Goal: Task Accomplishment & Management: Use online tool/utility

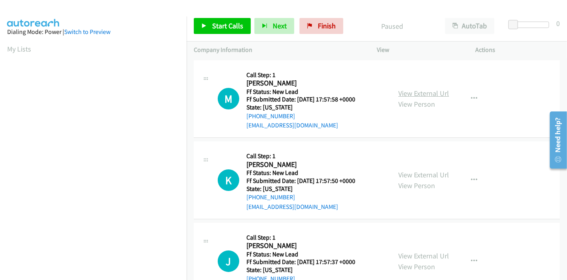
click at [423, 93] on link "View External Url" at bounding box center [423, 93] width 51 height 9
click at [414, 172] on link "View External Url" at bounding box center [423, 174] width 51 height 9
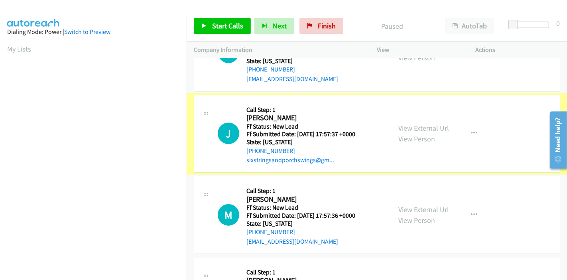
scroll to position [133, 0]
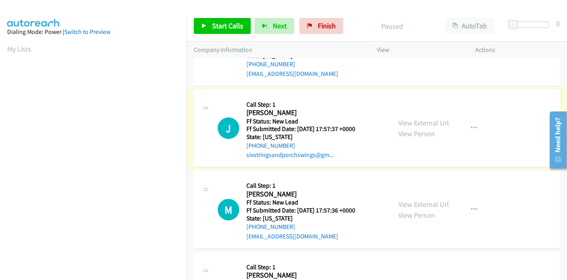
click at [415, 121] on link "View External Url" at bounding box center [423, 122] width 51 height 9
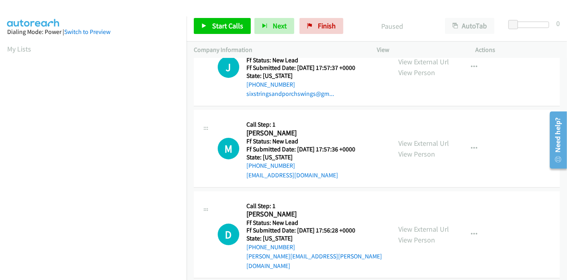
scroll to position [194, 0]
click at [410, 143] on link "View External Url" at bounding box center [423, 142] width 51 height 9
click at [420, 224] on link "View External Url" at bounding box center [423, 228] width 51 height 9
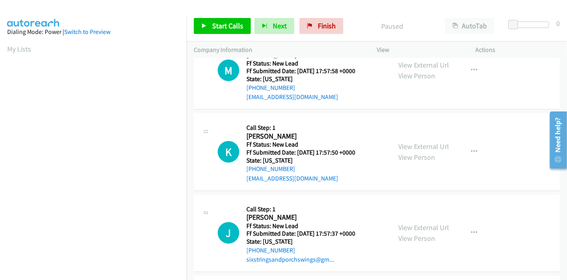
scroll to position [0, 0]
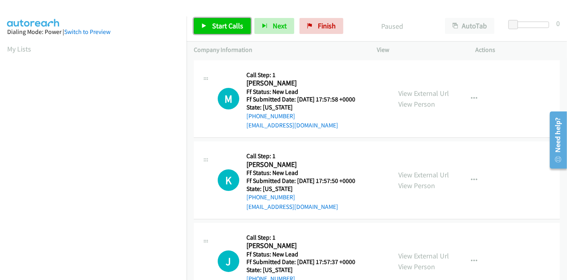
click at [223, 25] on span "Start Calls" at bounding box center [227, 25] width 31 height 9
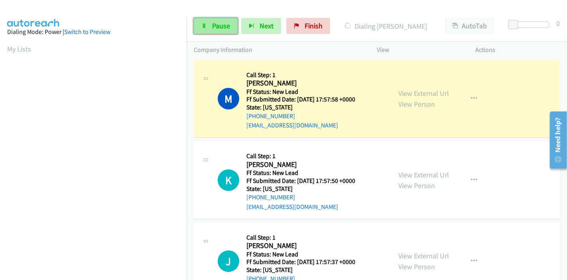
click at [214, 22] on span "Pause" at bounding box center [221, 25] width 18 height 9
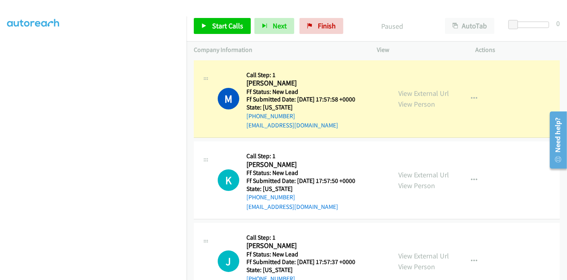
scroll to position [168, 0]
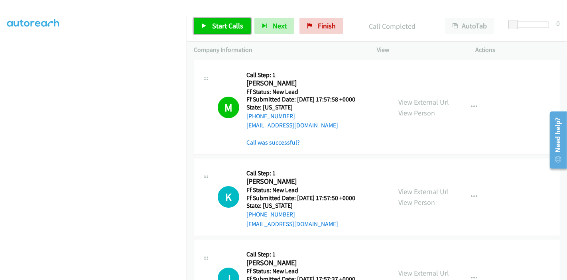
click at [207, 23] on link "Start Calls" at bounding box center [222, 26] width 57 height 16
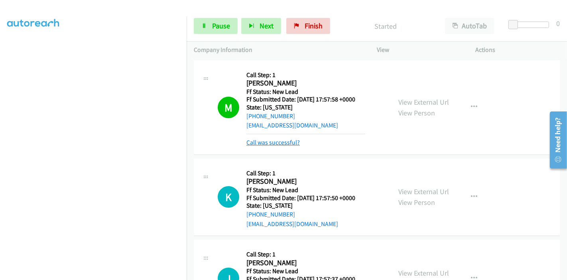
click at [284, 144] on link "Call was successful?" at bounding box center [272, 142] width 53 height 8
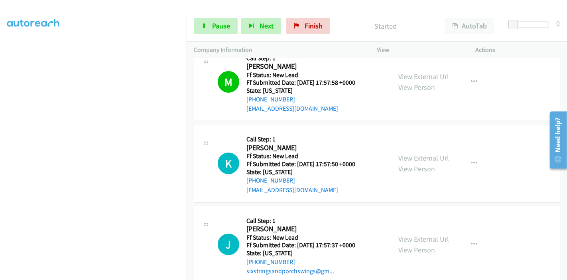
scroll to position [61, 0]
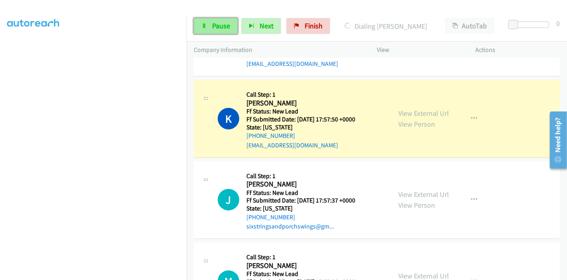
click at [213, 27] on span "Pause" at bounding box center [221, 25] width 18 height 9
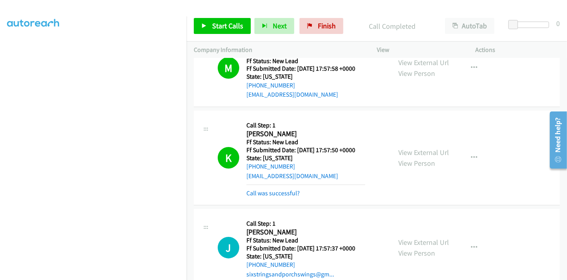
scroll to position [44, 0]
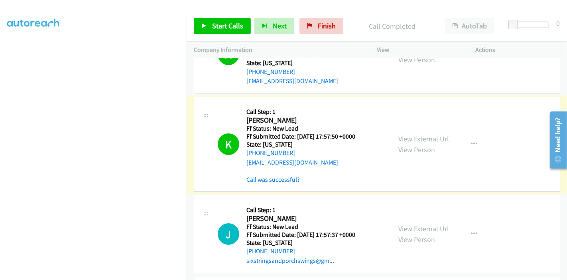
click at [287, 179] on link "Call was successful?" at bounding box center [272, 179] width 53 height 8
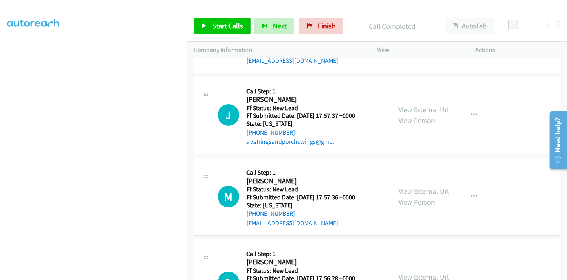
scroll to position [177, 0]
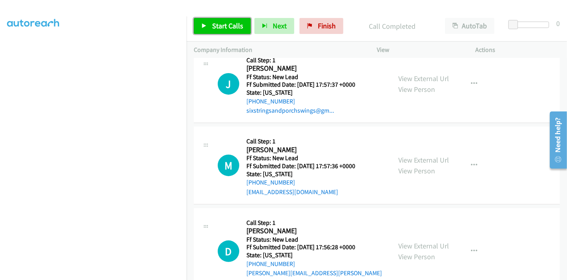
click at [219, 22] on span "Start Calls" at bounding box center [227, 25] width 31 height 9
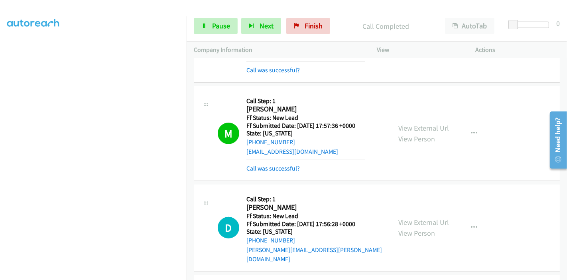
scroll to position [247, 0]
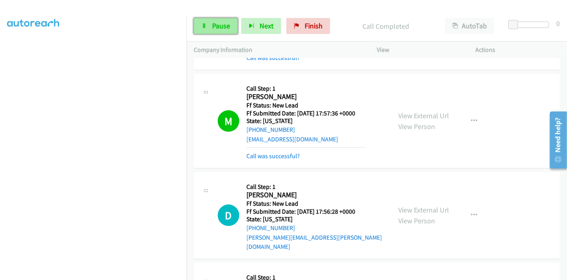
click at [203, 22] on link "Pause" at bounding box center [216, 26] width 44 height 16
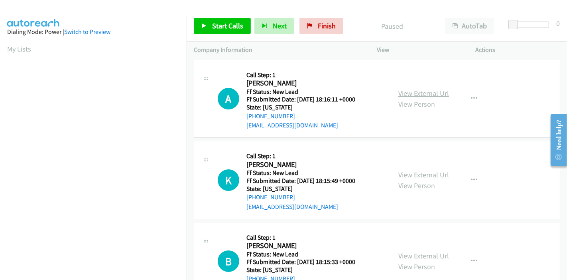
click at [435, 95] on link "View External Url" at bounding box center [423, 93] width 51 height 9
click at [411, 176] on link "View External Url" at bounding box center [423, 174] width 51 height 9
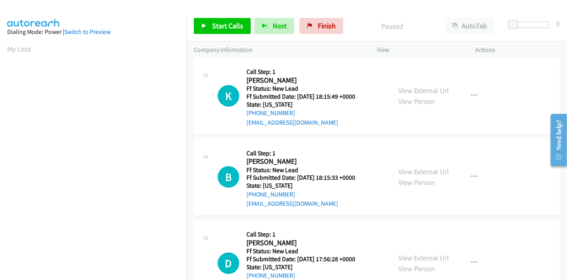
scroll to position [89, 0]
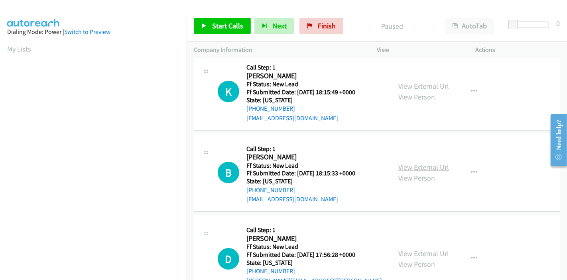
click at [422, 170] on link "View External Url" at bounding box center [423, 166] width 51 height 9
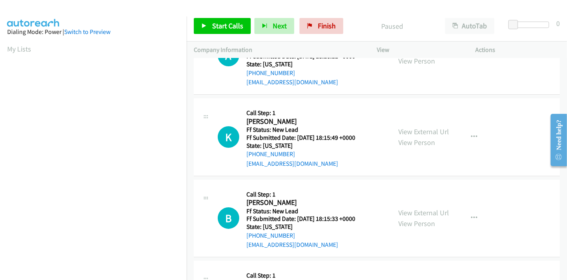
scroll to position [0, 0]
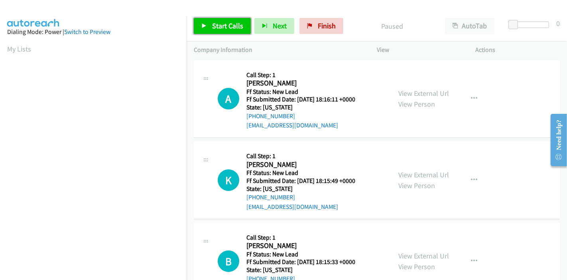
click at [208, 24] on link "Start Calls" at bounding box center [222, 26] width 57 height 16
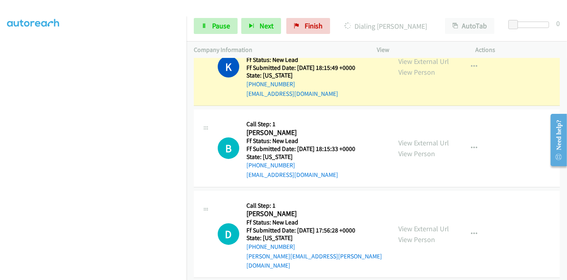
scroll to position [86, 0]
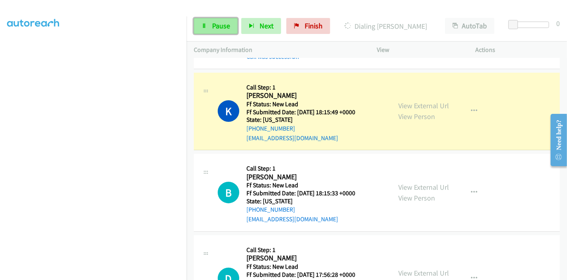
click at [211, 23] on link "Pause" at bounding box center [216, 26] width 44 height 16
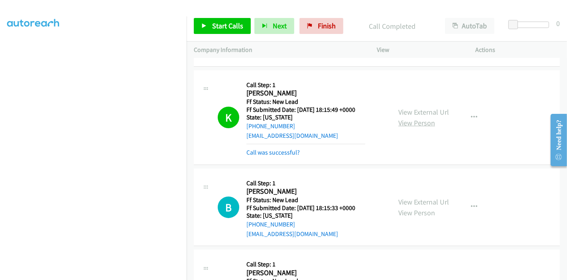
scroll to position [89, 0]
click at [283, 153] on link "Call was successful?" at bounding box center [272, 152] width 53 height 8
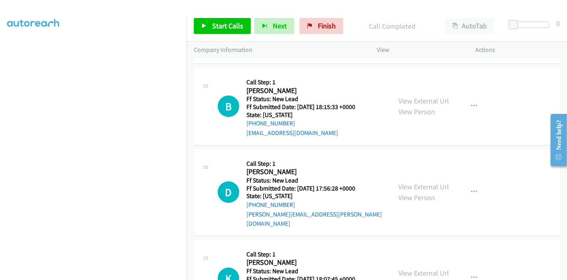
scroll to position [177, 0]
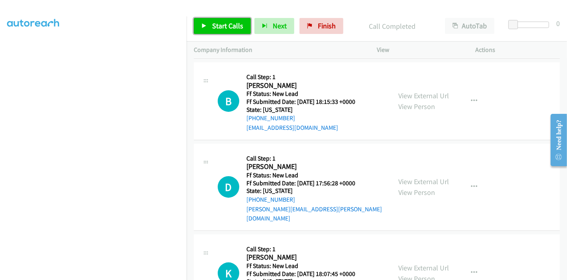
click at [213, 30] on span "Start Calls" at bounding box center [227, 25] width 31 height 9
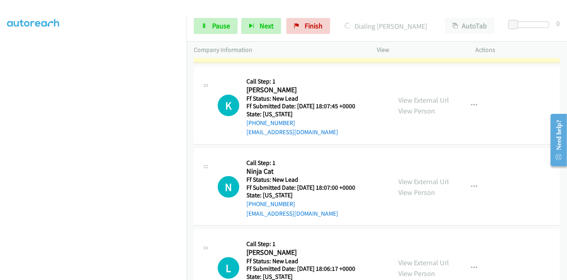
scroll to position [390, 0]
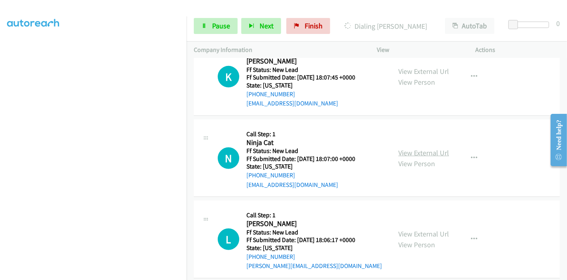
click at [413, 148] on link "View External Url" at bounding box center [423, 152] width 51 height 9
click at [408, 229] on link "View External Url" at bounding box center [423, 233] width 51 height 9
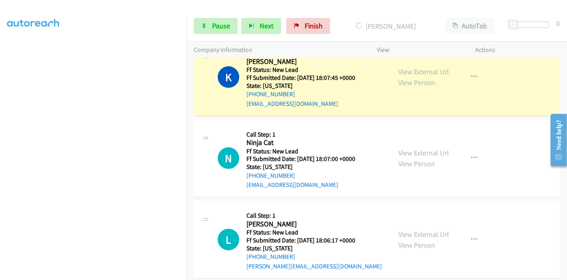
scroll to position [318, 0]
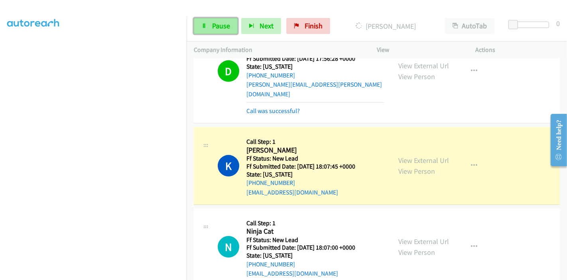
click at [215, 26] on span "Pause" at bounding box center [221, 25] width 18 height 9
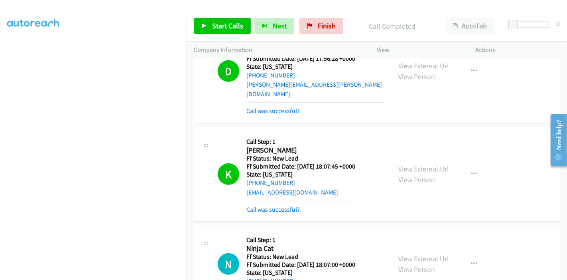
click at [426, 164] on link "View External Url" at bounding box center [423, 168] width 51 height 9
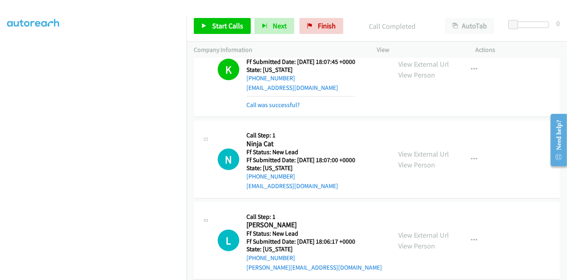
scroll to position [401, 0]
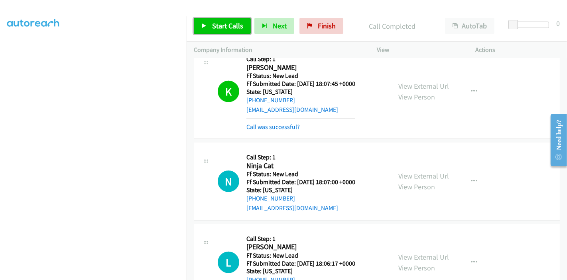
click at [212, 28] on span "Start Calls" at bounding box center [227, 25] width 31 height 9
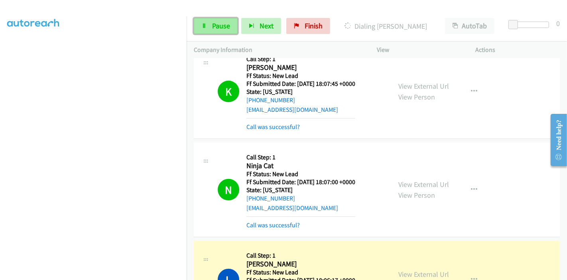
click at [217, 27] on span "Pause" at bounding box center [221, 25] width 18 height 9
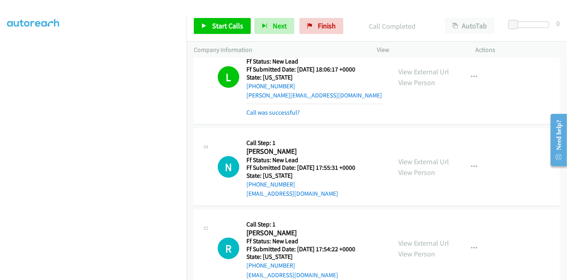
scroll to position [701, 0]
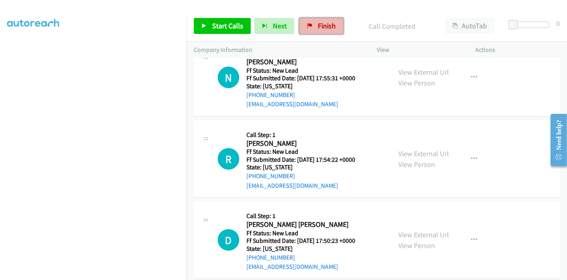
click at [325, 27] on span "Finish" at bounding box center [327, 25] width 18 height 9
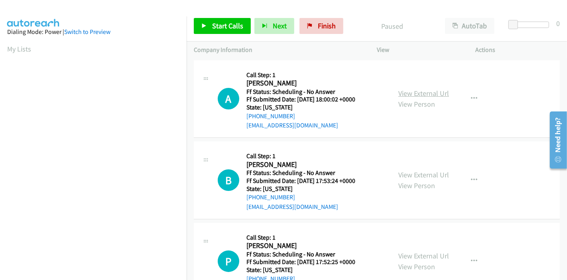
click at [427, 91] on link "View External Url" at bounding box center [423, 93] width 51 height 9
click at [432, 171] on link "View External Url" at bounding box center [423, 174] width 51 height 9
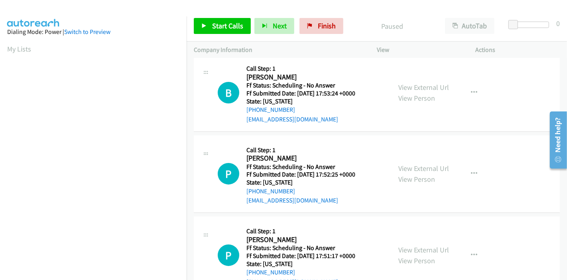
scroll to position [89, 0]
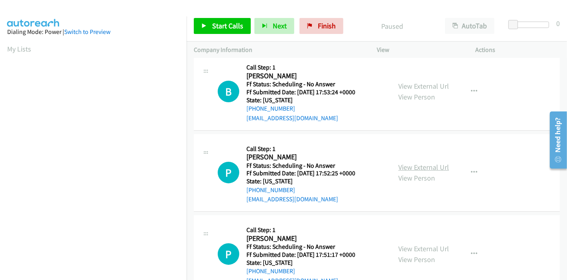
click at [410, 167] on link "View External Url" at bounding box center [423, 166] width 51 height 9
click at [221, 26] on span "Start Calls" at bounding box center [227, 25] width 31 height 9
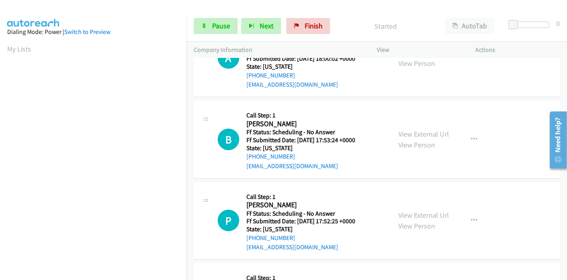
scroll to position [0, 0]
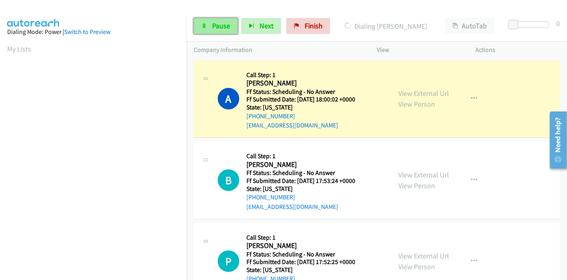
click at [216, 28] on span "Pause" at bounding box center [221, 25] width 18 height 9
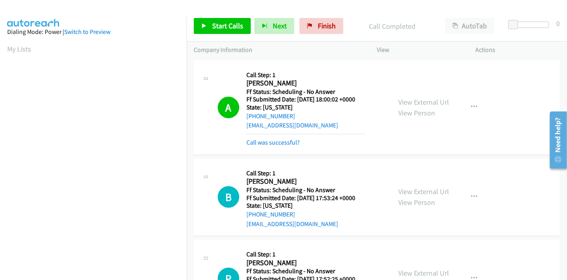
scroll to position [168, 0]
click at [281, 140] on link "Call was successful?" at bounding box center [272, 142] width 53 height 8
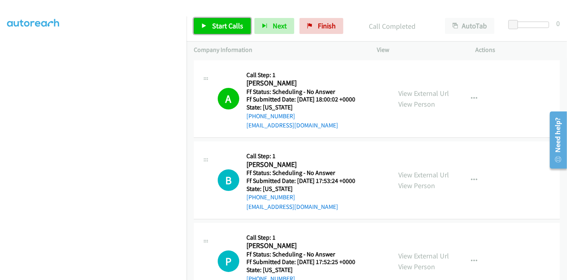
click at [224, 31] on link "Start Calls" at bounding box center [222, 26] width 57 height 16
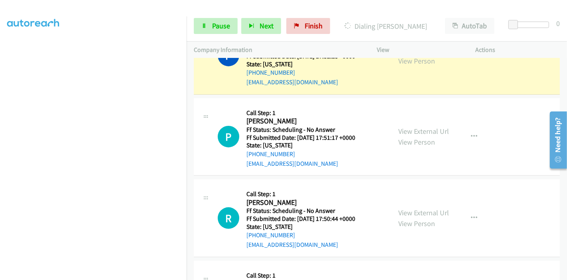
scroll to position [266, 0]
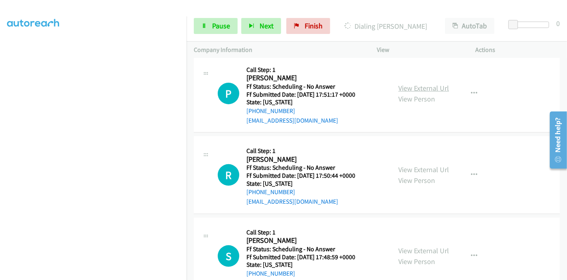
click at [430, 89] on link "View External Url" at bounding box center [423, 87] width 51 height 9
click at [411, 167] on link "View External Url" at bounding box center [423, 169] width 51 height 9
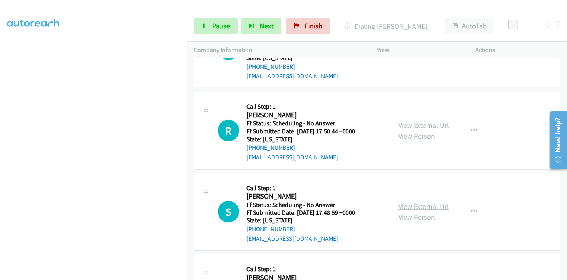
click at [419, 205] on link "View External Url" at bounding box center [423, 205] width 51 height 9
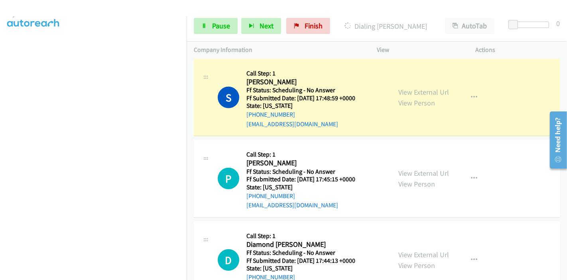
scroll to position [460, 0]
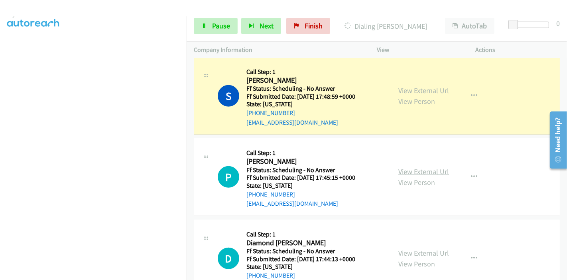
click at [415, 170] on link "View External Url" at bounding box center [423, 171] width 51 height 9
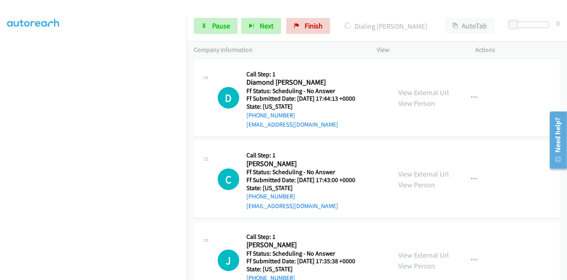
scroll to position [637, 0]
click at [409, 89] on link "View External Url" at bounding box center [423, 92] width 51 height 9
click at [410, 170] on link "View External Url" at bounding box center [423, 173] width 51 height 9
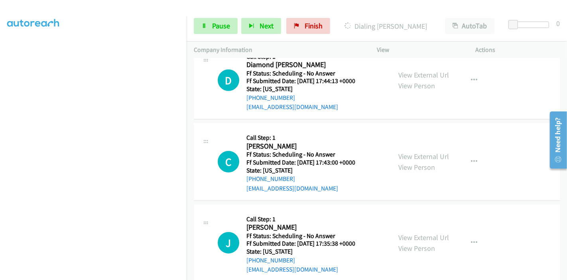
scroll to position [681, 0]
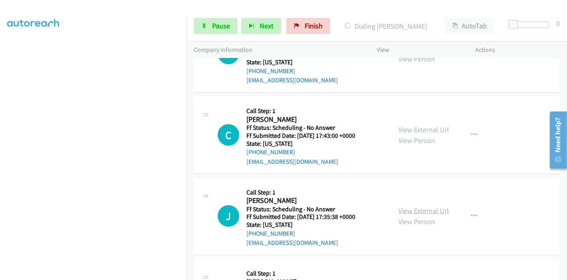
click at [407, 207] on link "View External Url" at bounding box center [423, 210] width 51 height 9
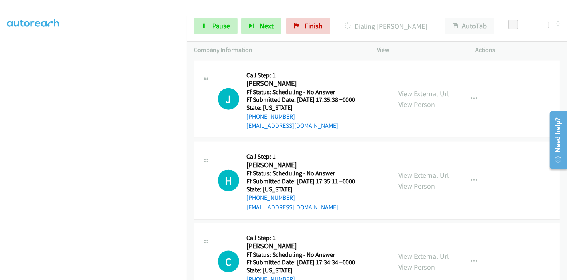
scroll to position [814, 0]
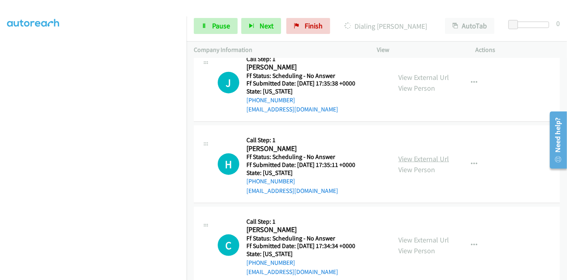
click at [403, 159] on link "View External Url" at bounding box center [423, 158] width 51 height 9
click at [221, 22] on span "Pause" at bounding box center [221, 25] width 18 height 9
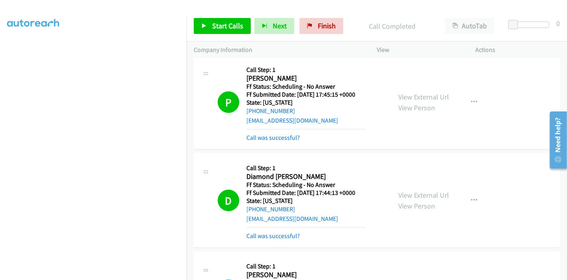
scroll to position [609, 0]
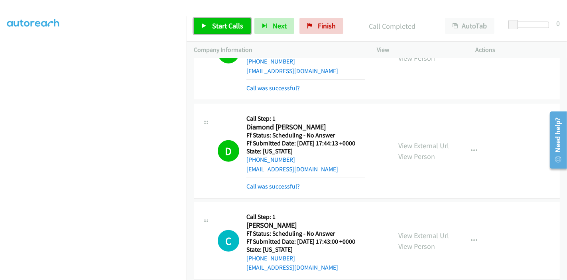
click at [213, 26] on span "Start Calls" at bounding box center [227, 25] width 31 height 9
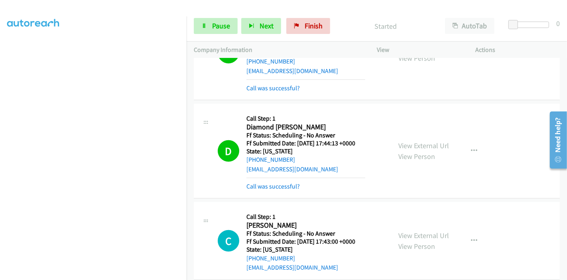
scroll to position [654, 0]
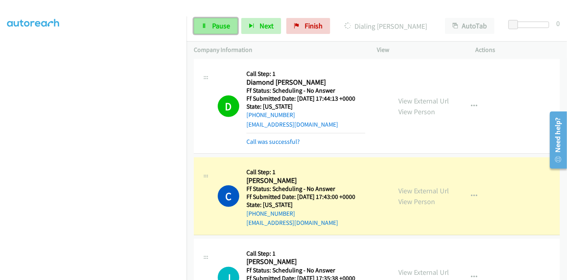
click at [208, 25] on link "Pause" at bounding box center [216, 26] width 44 height 16
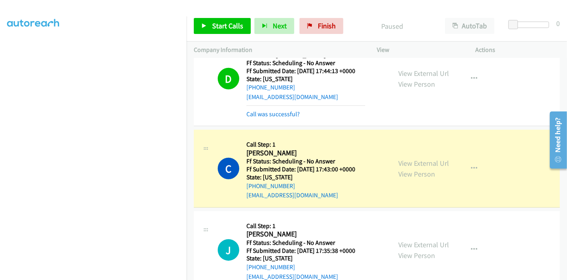
scroll to position [743, 0]
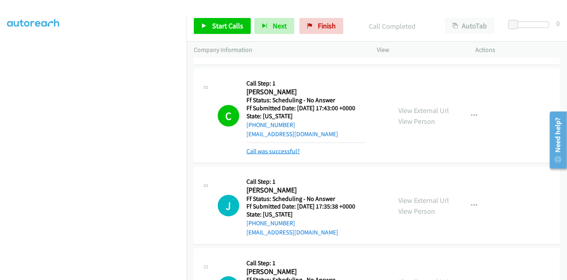
click at [273, 151] on link "Call was successful?" at bounding box center [272, 151] width 53 height 8
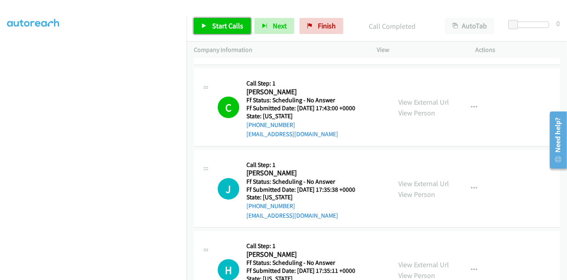
click at [215, 21] on link "Start Calls" at bounding box center [222, 26] width 57 height 16
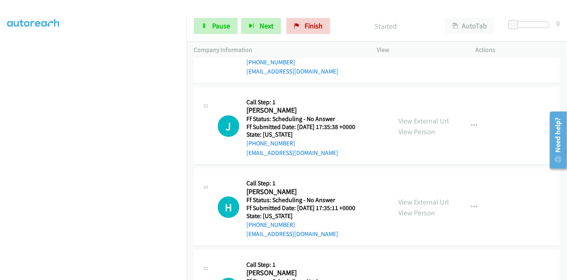
scroll to position [787, 0]
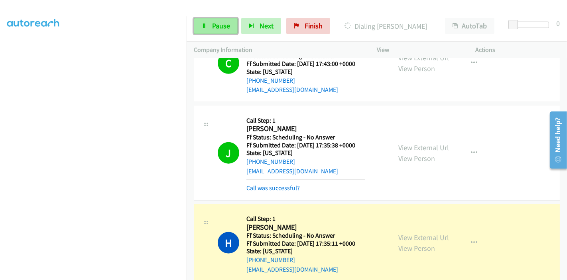
click at [204, 20] on link "Pause" at bounding box center [216, 26] width 44 height 16
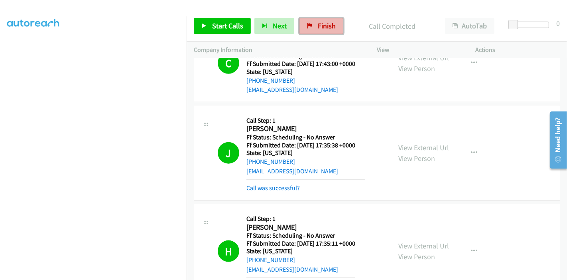
click at [314, 23] on link "Finish" at bounding box center [322, 26] width 44 height 16
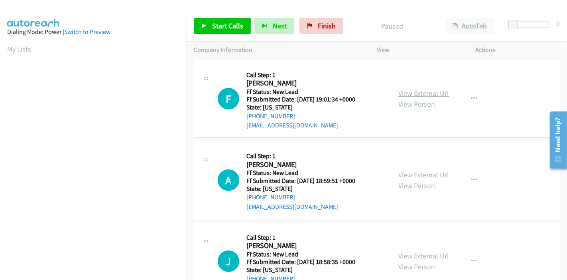
click at [432, 93] on link "View External Url" at bounding box center [423, 93] width 51 height 9
click at [410, 174] on link "View External Url" at bounding box center [423, 174] width 51 height 9
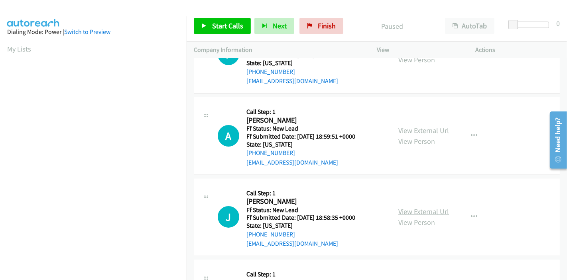
click at [418, 209] on link "View External Url" at bounding box center [423, 211] width 51 height 9
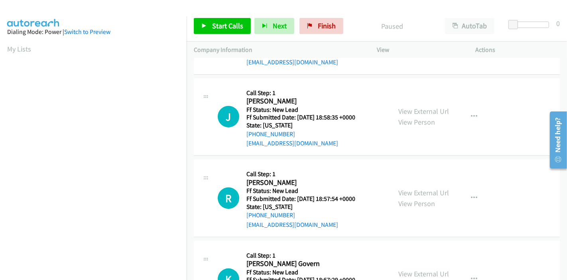
scroll to position [177, 0]
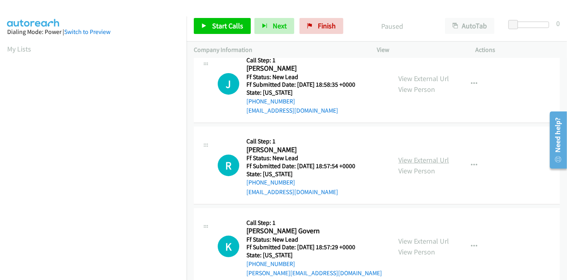
click at [431, 160] on link "View External Url" at bounding box center [423, 159] width 51 height 9
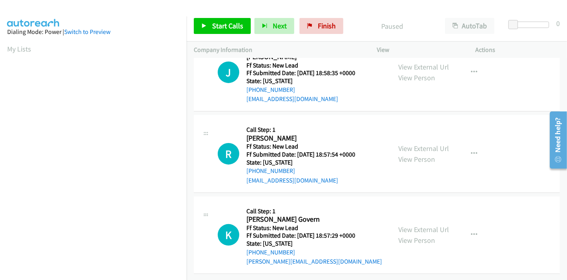
scroll to position [194, 0]
click at [422, 225] on link "View External Url" at bounding box center [423, 229] width 51 height 9
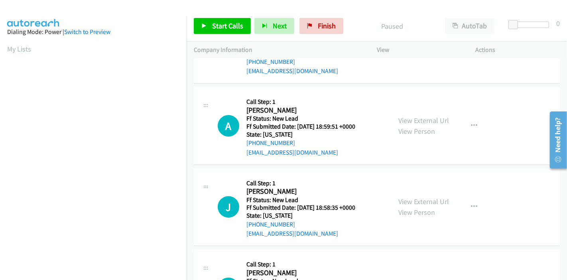
scroll to position [0, 0]
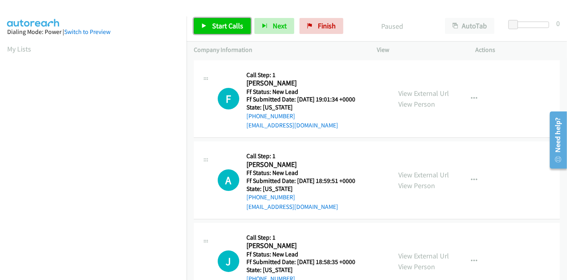
click at [211, 24] on link "Start Calls" at bounding box center [222, 26] width 57 height 16
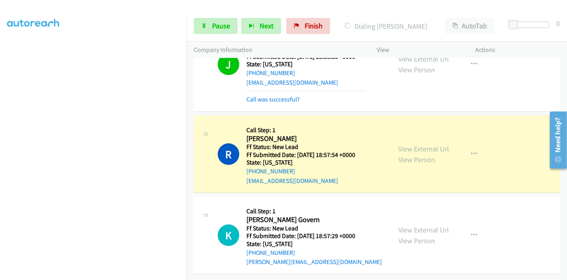
scroll to position [245, 0]
click at [205, 30] on link "Pause" at bounding box center [216, 26] width 44 height 16
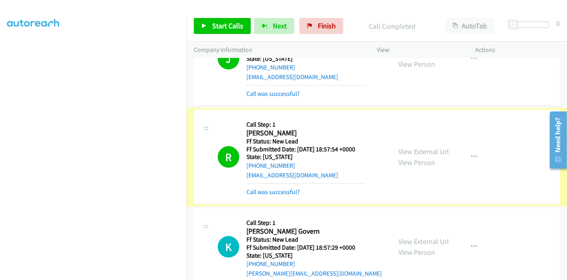
click at [281, 189] on link "Call was successful?" at bounding box center [272, 192] width 53 height 8
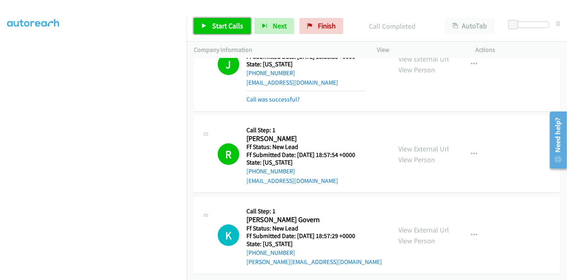
click at [204, 25] on icon at bounding box center [204, 27] width 6 height 6
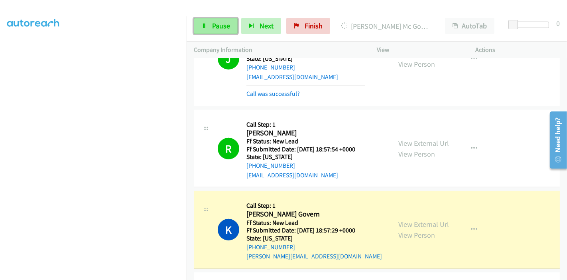
click at [205, 24] on icon at bounding box center [204, 27] width 6 height 6
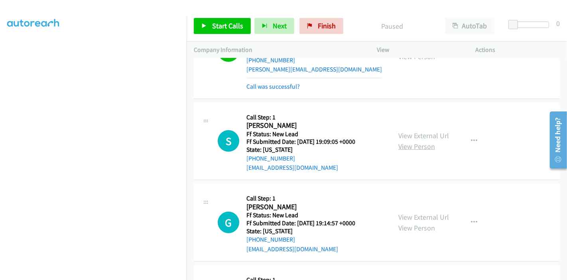
scroll to position [445, 0]
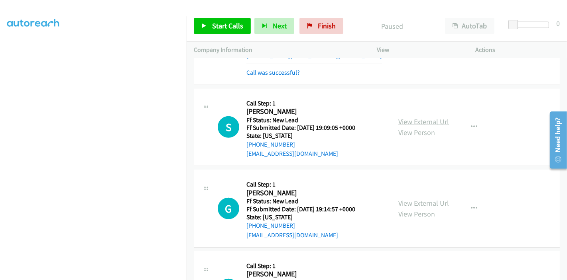
click at [426, 122] on link "View External Url" at bounding box center [423, 121] width 51 height 9
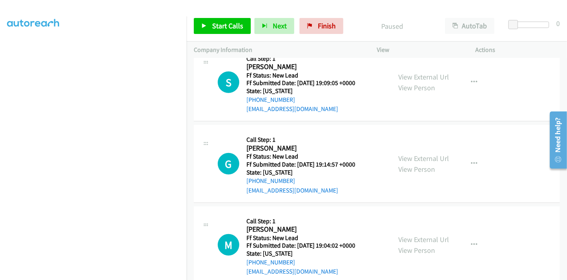
scroll to position [534, 0]
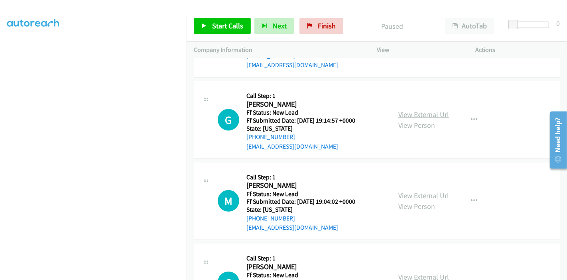
click at [424, 114] on link "View External Url" at bounding box center [423, 114] width 51 height 9
click at [415, 195] on link "View External Url" at bounding box center [423, 195] width 51 height 9
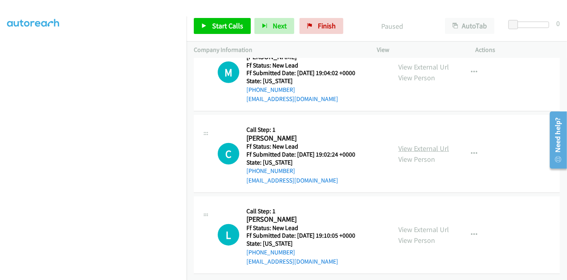
scroll to position [667, 0]
click at [421, 144] on link "View External Url" at bounding box center [423, 148] width 51 height 9
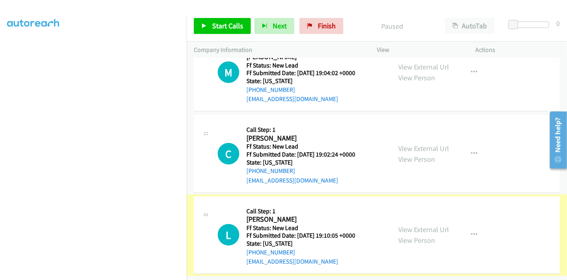
click at [415, 225] on link "View External Url" at bounding box center [423, 229] width 51 height 9
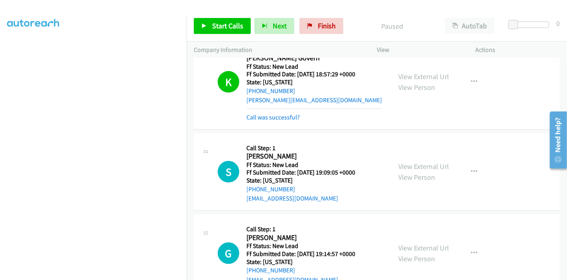
scroll to position [445, 0]
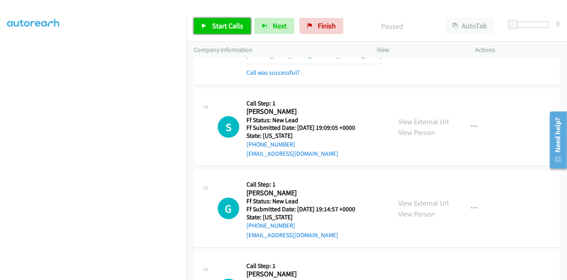
click at [214, 27] on span "Start Calls" at bounding box center [227, 25] width 31 height 9
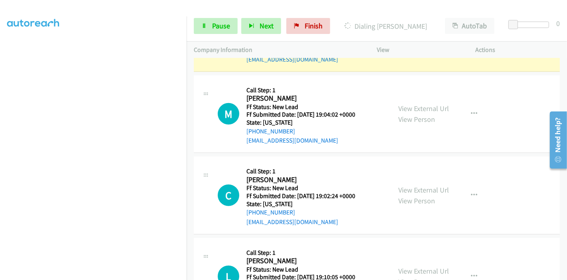
scroll to position [623, 0]
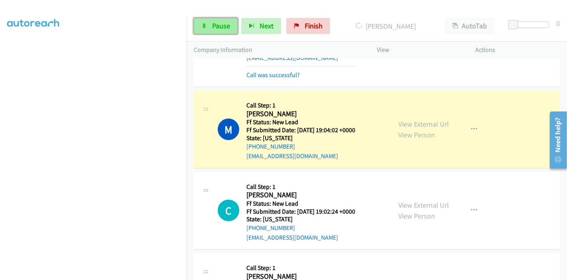
click at [211, 25] on link "Pause" at bounding box center [216, 26] width 44 height 16
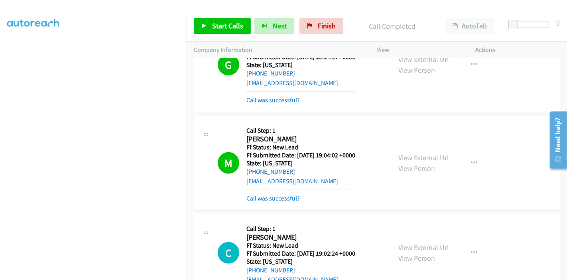
scroll to position [578, 0]
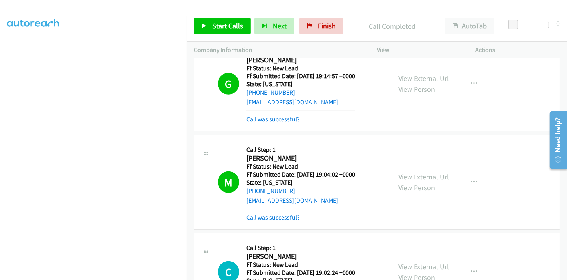
click at [288, 213] on link "Call was successful?" at bounding box center [272, 217] width 53 height 8
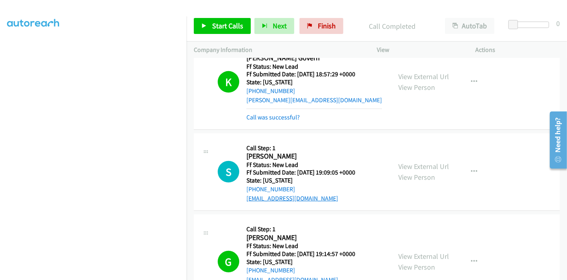
scroll to position [490, 0]
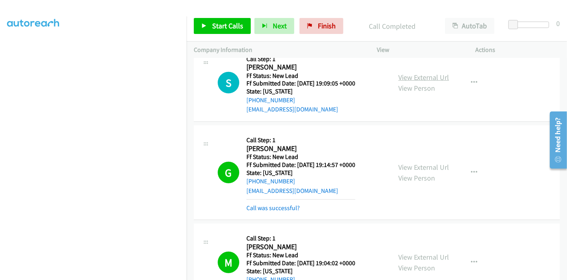
click at [436, 78] on link "View External Url" at bounding box center [423, 77] width 51 height 9
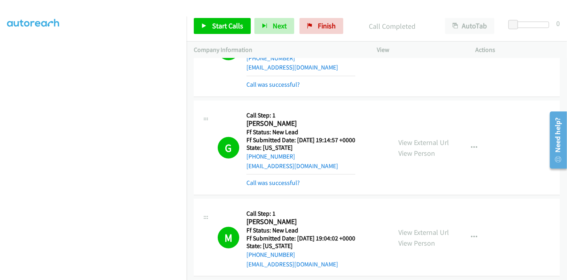
scroll to position [354, 0]
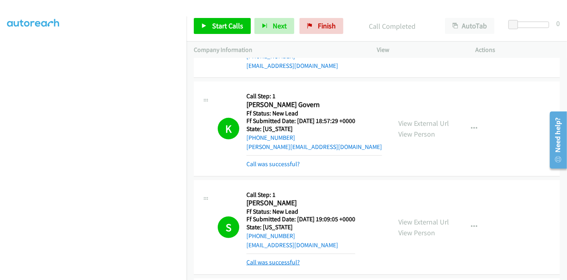
click at [275, 262] on link "Call was successful?" at bounding box center [272, 262] width 53 height 8
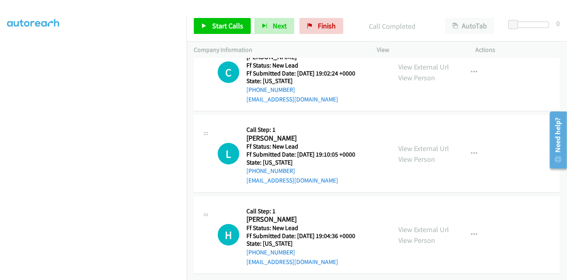
scroll to position [765, 0]
drag, startPoint x: 314, startPoint y: 22, endPoint x: 308, endPoint y: 30, distance: 9.7
click at [314, 22] on link "Finish" at bounding box center [322, 26] width 44 height 16
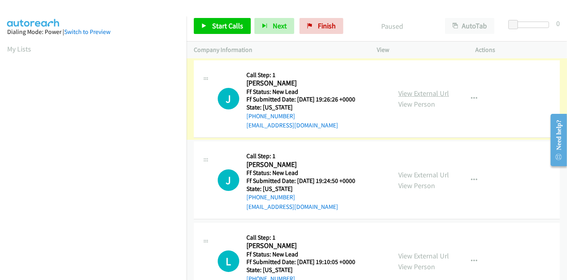
click at [427, 93] on link "View External Url" at bounding box center [423, 93] width 51 height 9
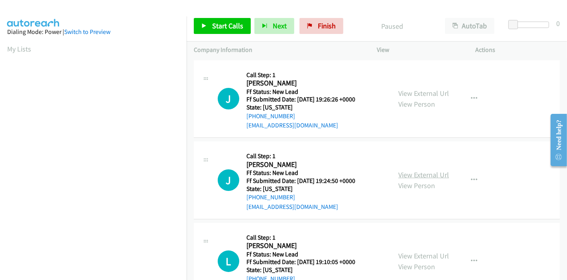
click at [425, 175] on link "View External Url" at bounding box center [423, 174] width 51 height 9
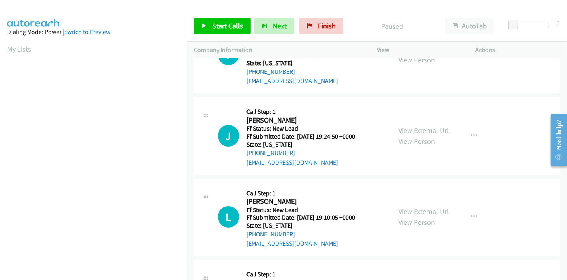
scroll to position [133, 0]
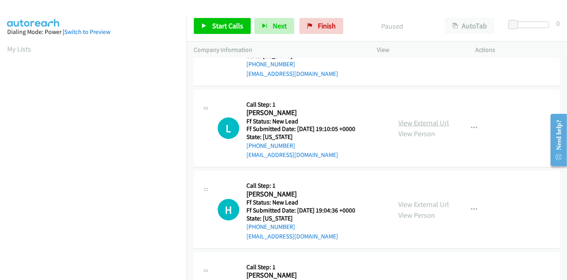
click at [427, 126] on link "View External Url" at bounding box center [423, 122] width 51 height 9
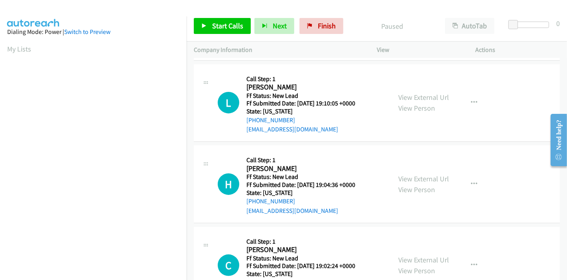
scroll to position [177, 0]
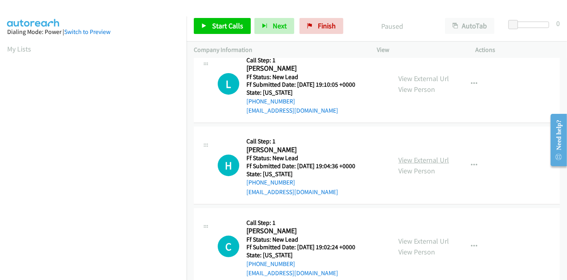
click at [409, 160] on link "View External Url" at bounding box center [423, 159] width 51 height 9
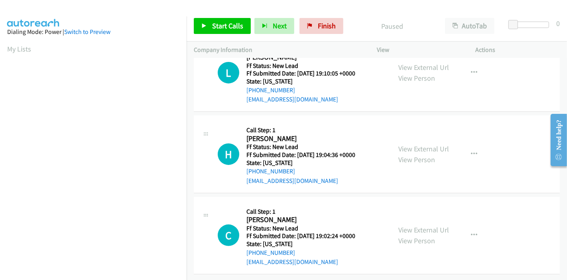
scroll to position [194, 0]
click at [419, 225] on link "View External Url" at bounding box center [423, 229] width 51 height 9
click at [219, 23] on span "Start Calls" at bounding box center [227, 25] width 31 height 9
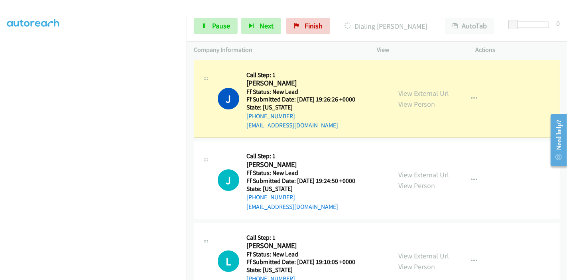
scroll to position [168, 0]
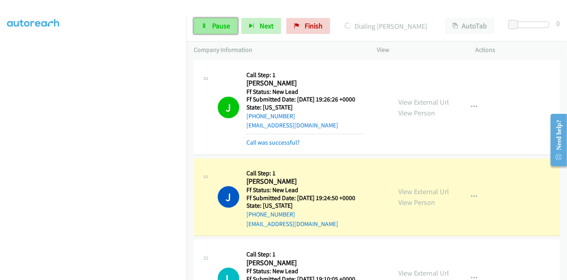
click at [220, 26] on span "Pause" at bounding box center [221, 25] width 18 height 9
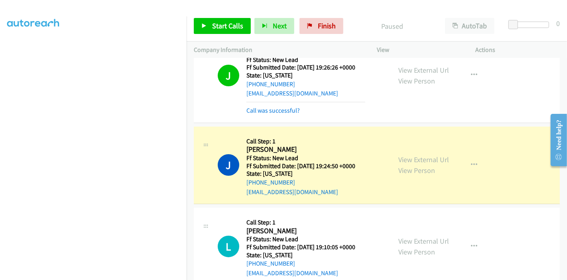
scroll to position [44, 0]
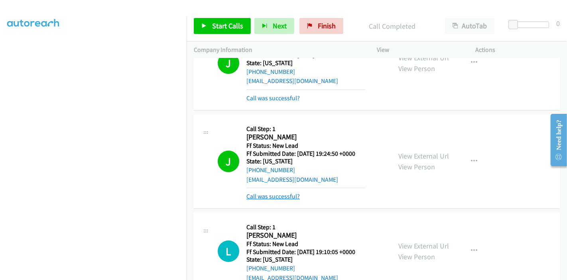
click at [289, 194] on link "Call was successful?" at bounding box center [272, 196] width 53 height 8
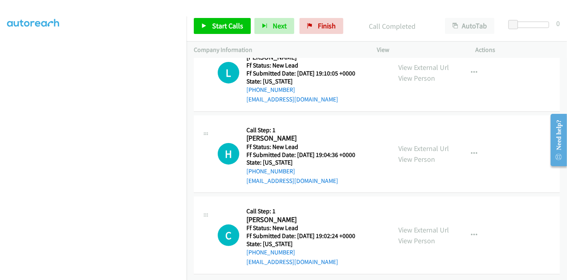
scroll to position [122, 0]
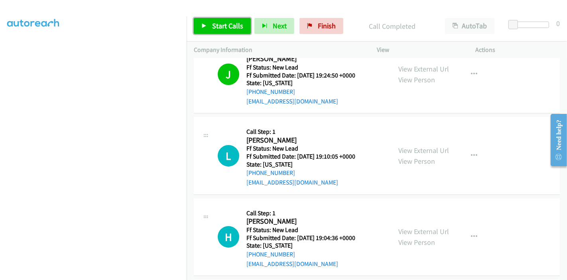
click at [217, 24] on span "Start Calls" at bounding box center [227, 25] width 31 height 9
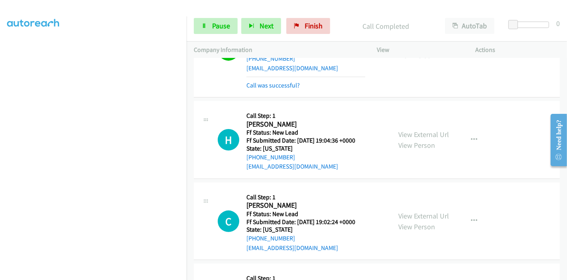
scroll to position [255, 0]
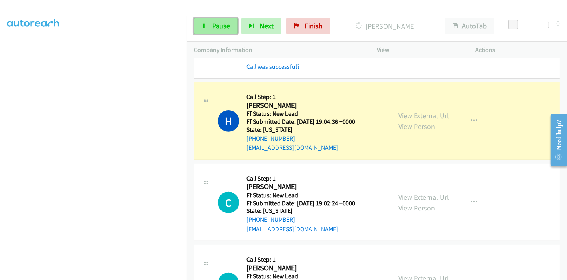
click at [212, 27] on span "Pause" at bounding box center [221, 25] width 18 height 9
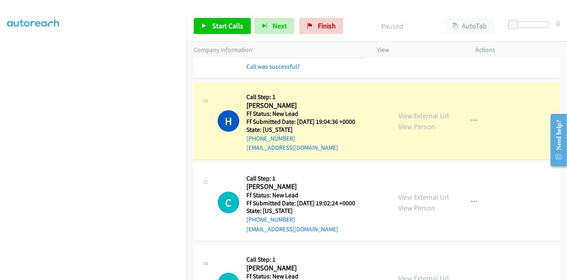
scroll to position [168, 0]
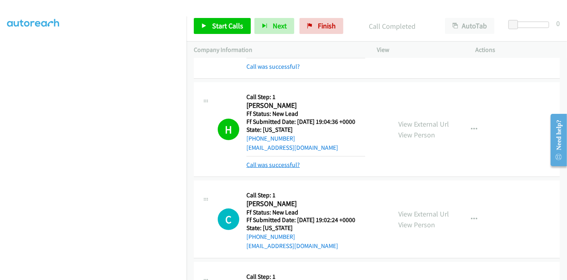
click at [283, 165] on link "Call was successful?" at bounding box center [272, 165] width 53 height 8
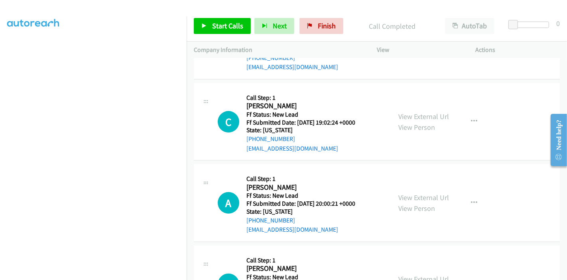
scroll to position [344, 0]
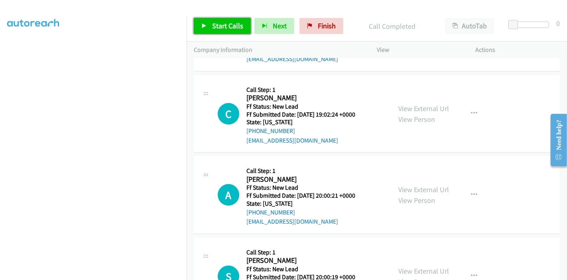
click at [219, 27] on span "Start Calls" at bounding box center [227, 25] width 31 height 9
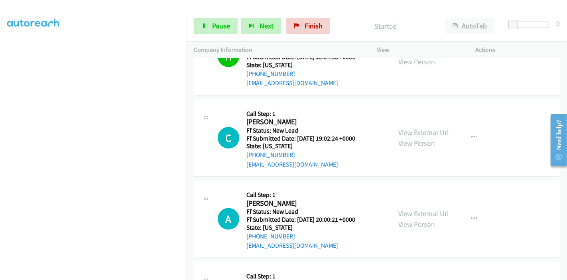
scroll to position [300, 0]
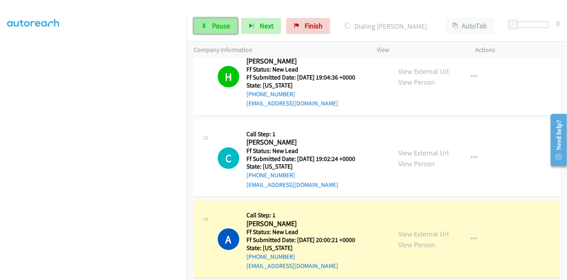
click at [217, 28] on span "Pause" at bounding box center [221, 25] width 18 height 9
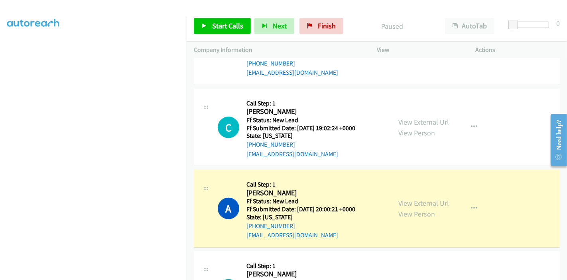
scroll to position [344, 0]
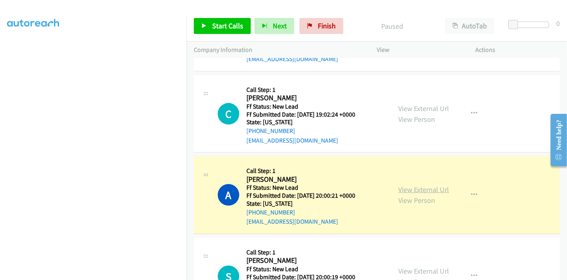
click at [414, 187] on link "View External Url" at bounding box center [423, 189] width 51 height 9
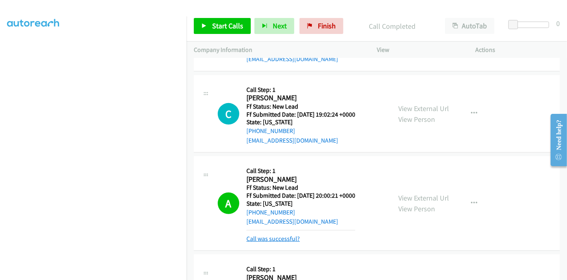
click at [274, 239] on link "Call was successful?" at bounding box center [272, 239] width 53 height 8
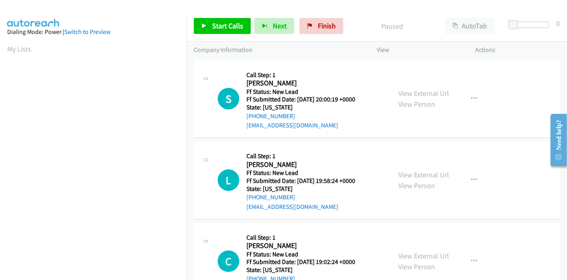
click at [447, 93] on div "View External Url View Person View External Url Email Schedule/Manage Callback …" at bounding box center [444, 98] width 106 height 63
click at [436, 91] on link "View External Url" at bounding box center [423, 93] width 51 height 9
click at [418, 94] on link "View External Url" at bounding box center [423, 93] width 51 height 9
click at [424, 173] on link "View External Url" at bounding box center [423, 174] width 51 height 9
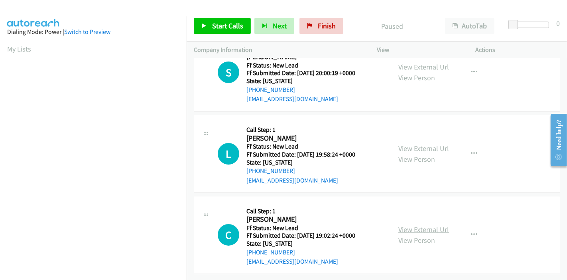
scroll to position [32, 0]
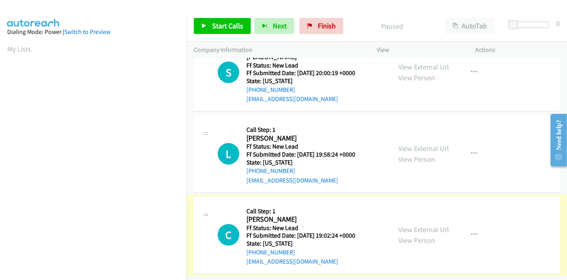
click at [425, 225] on link "View External Url" at bounding box center [423, 229] width 51 height 9
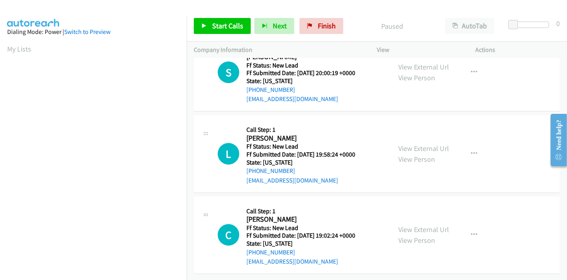
click at [225, 16] on div "Start Calls Pause Next Finish Paused AutoTab AutoTab 0" at bounding box center [377, 26] width 380 height 31
click at [221, 28] on span "Start Calls" at bounding box center [227, 25] width 31 height 9
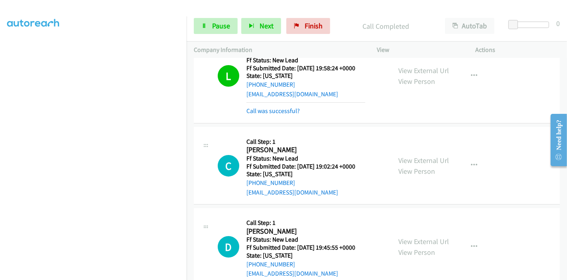
scroll to position [133, 0]
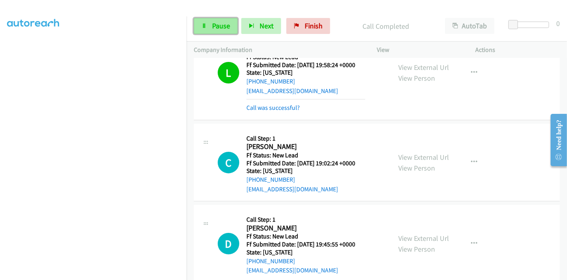
click at [207, 23] on link "Pause" at bounding box center [216, 26] width 44 height 16
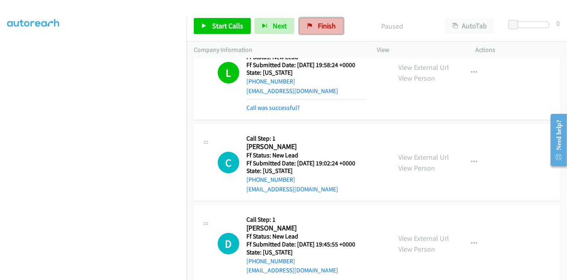
click at [310, 24] on link "Finish" at bounding box center [322, 26] width 44 height 16
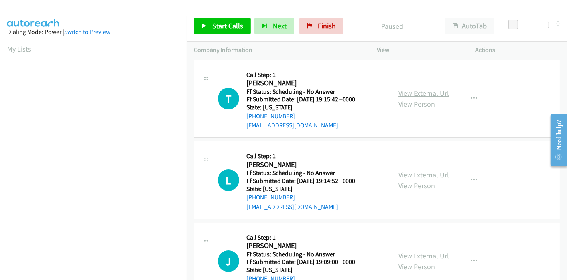
click at [414, 95] on link "View External Url" at bounding box center [423, 93] width 51 height 9
click at [415, 173] on link "View External Url" at bounding box center [423, 174] width 51 height 9
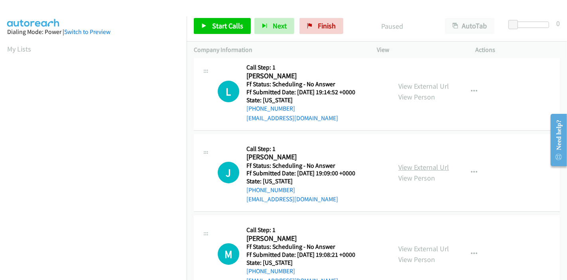
click at [427, 167] on link "View External Url" at bounding box center [423, 166] width 51 height 9
click at [219, 24] on span "Start Calls" at bounding box center [227, 25] width 31 height 9
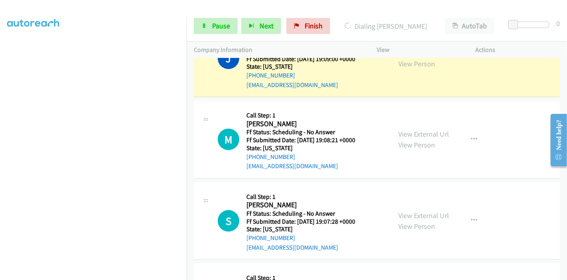
scroll to position [266, 0]
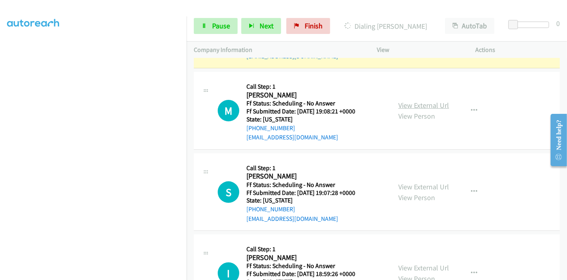
click at [423, 104] on link "View External Url" at bounding box center [423, 105] width 51 height 9
click at [412, 184] on link "View External Url" at bounding box center [423, 186] width 51 height 9
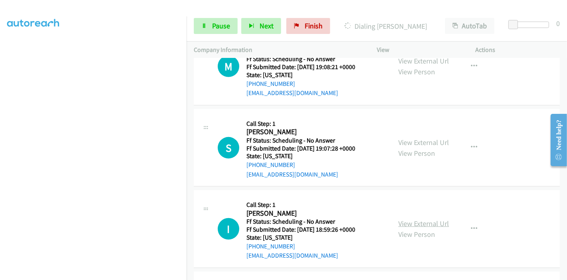
click at [406, 221] on link "View External Url" at bounding box center [423, 223] width 51 height 9
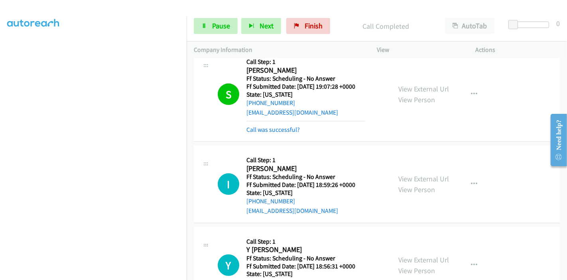
scroll to position [424, 0]
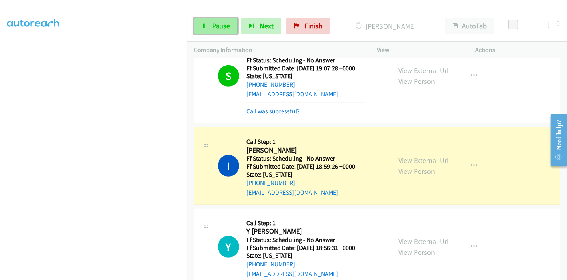
click at [209, 21] on link "Pause" at bounding box center [216, 26] width 44 height 16
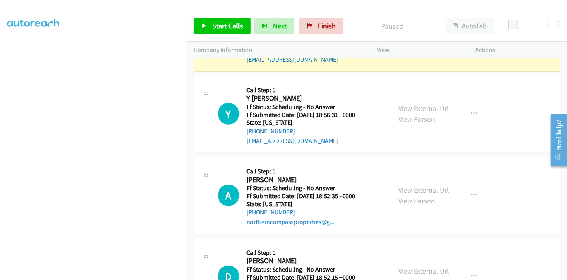
scroll to position [557, 0]
click at [420, 105] on link "View External Url" at bounding box center [423, 107] width 51 height 9
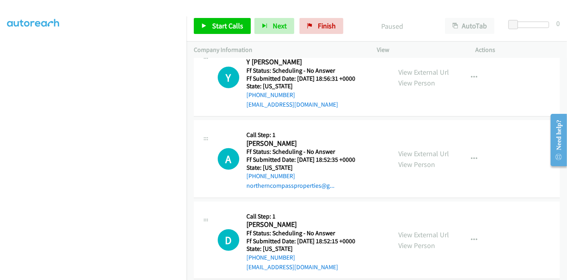
scroll to position [601, 0]
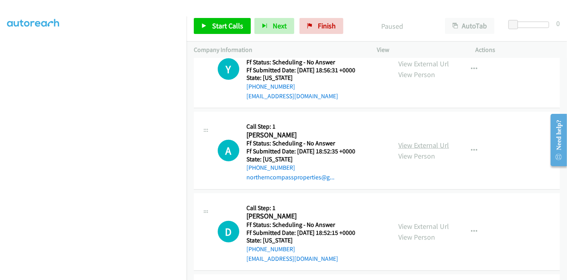
click at [414, 142] on link "View External Url" at bounding box center [423, 144] width 51 height 9
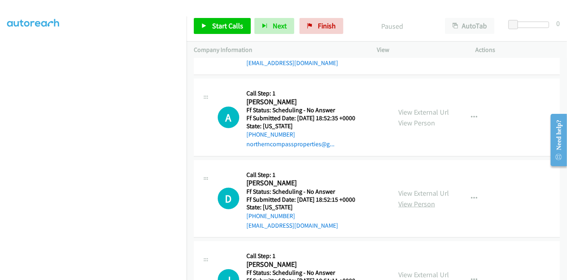
scroll to position [690, 0]
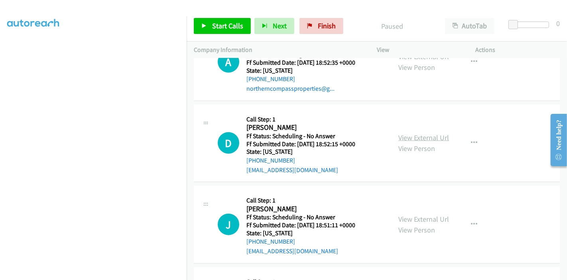
click at [427, 133] on link "View External Url" at bounding box center [423, 137] width 51 height 9
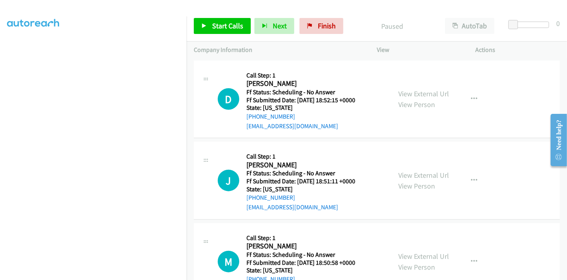
scroll to position [734, 0]
click at [409, 170] on link "View External Url" at bounding box center [423, 174] width 51 height 9
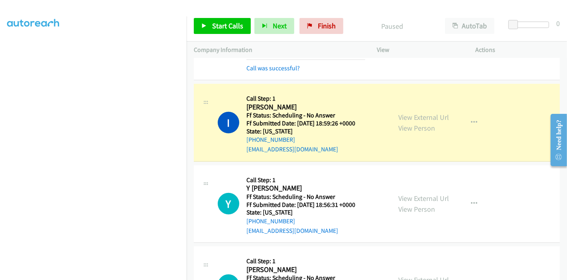
scroll to position [468, 0]
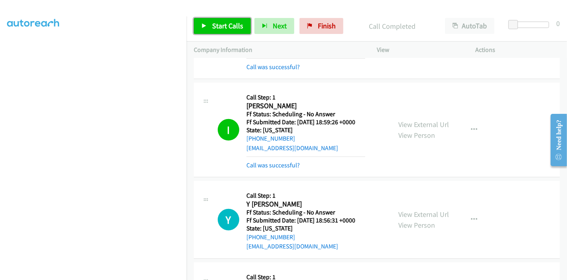
click at [213, 28] on span "Start Calls" at bounding box center [227, 25] width 31 height 9
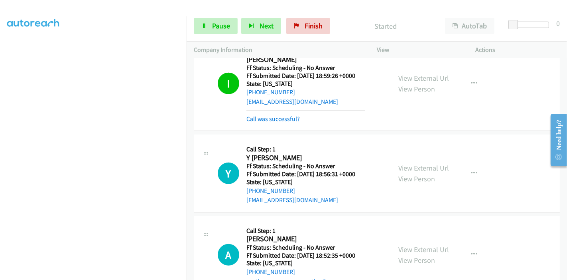
scroll to position [557, 0]
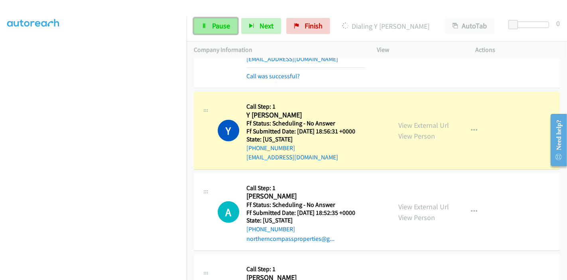
click at [213, 21] on span "Pause" at bounding box center [221, 25] width 18 height 9
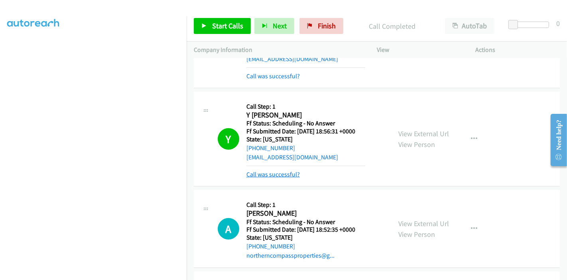
click at [290, 172] on link "Call was successful?" at bounding box center [272, 174] width 53 height 8
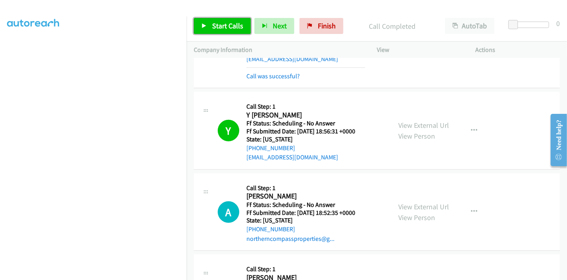
click at [217, 33] on link "Start Calls" at bounding box center [222, 26] width 57 height 16
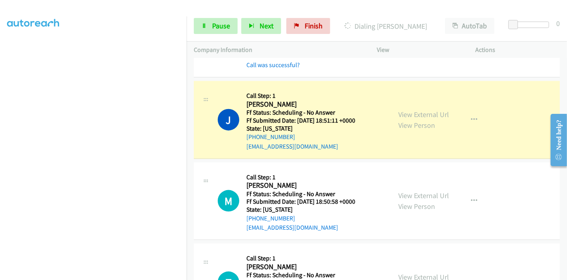
scroll to position [867, 0]
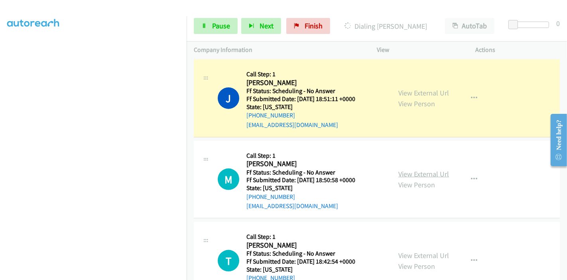
click at [410, 170] on link "View External Url" at bounding box center [423, 173] width 51 height 9
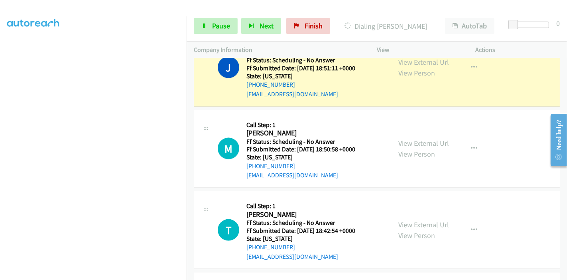
scroll to position [911, 0]
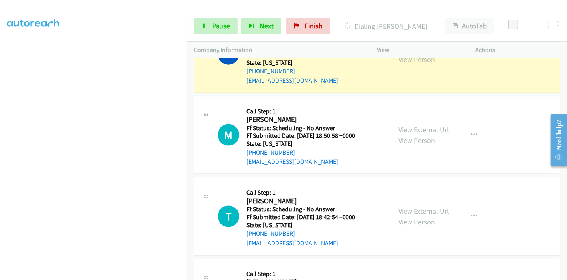
click at [425, 206] on link "View External Url" at bounding box center [423, 210] width 51 height 9
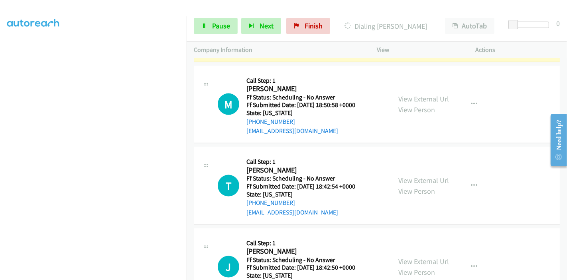
scroll to position [956, 0]
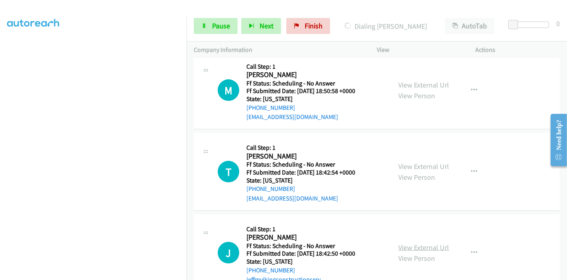
click at [416, 242] on link "View External Url" at bounding box center [423, 246] width 51 height 9
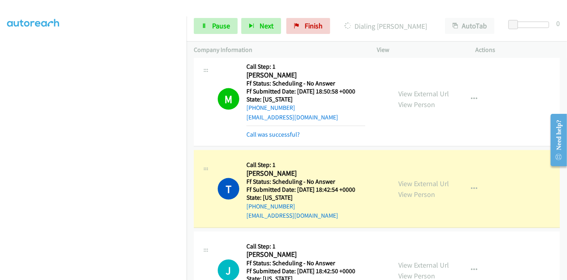
scroll to position [168, 0]
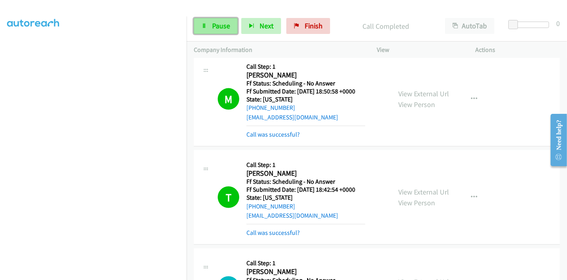
click at [217, 24] on span "Pause" at bounding box center [221, 25] width 18 height 9
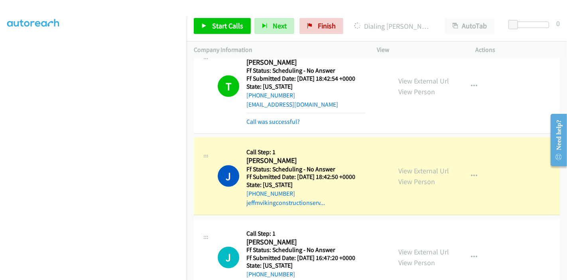
scroll to position [1106, 0]
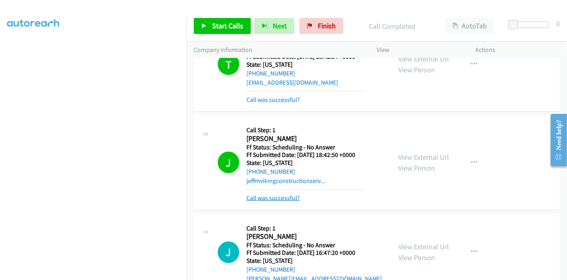
click at [292, 195] on link "Call was successful?" at bounding box center [272, 198] width 53 height 8
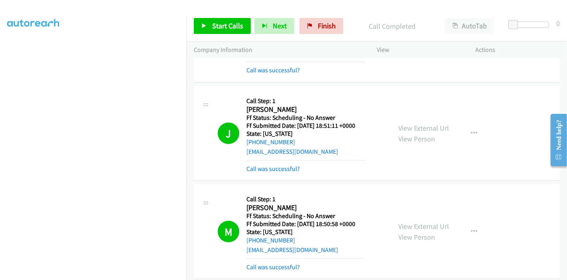
scroll to position [840, 0]
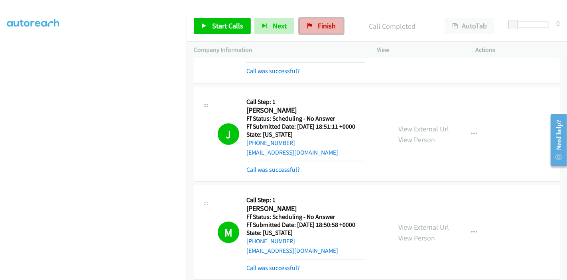
click at [319, 25] on span "Finish" at bounding box center [327, 25] width 18 height 9
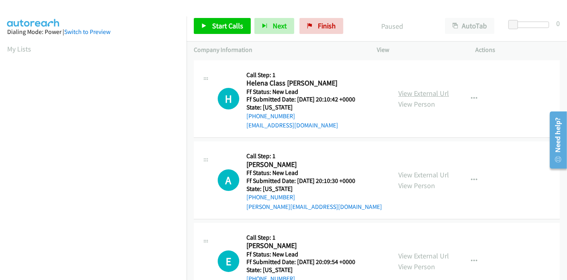
click at [412, 95] on link "View External Url" at bounding box center [423, 93] width 51 height 9
click at [426, 175] on link "View External Url" at bounding box center [423, 174] width 51 height 9
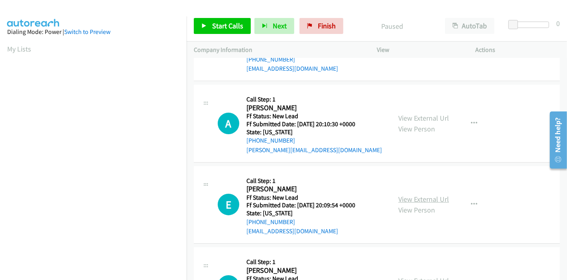
scroll to position [89, 0]
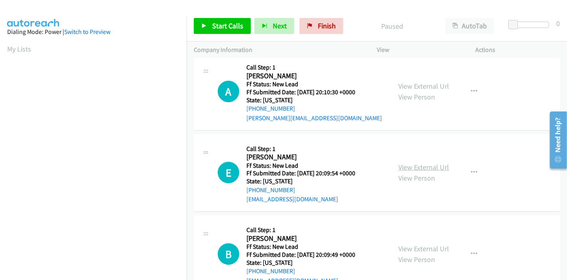
click at [427, 166] on link "View External Url" at bounding box center [423, 166] width 51 height 9
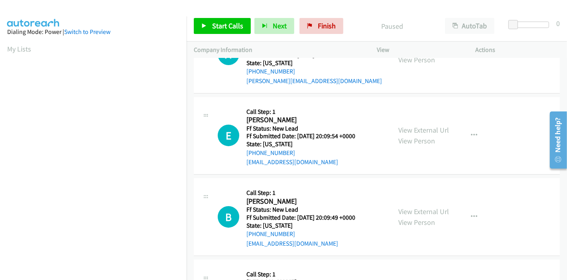
scroll to position [177, 0]
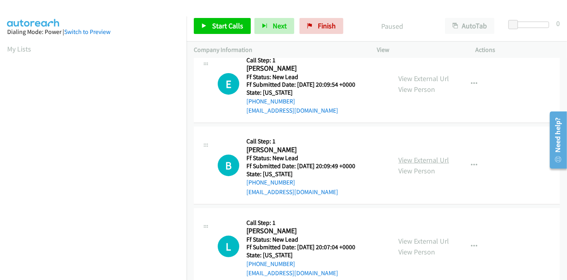
click at [420, 160] on link "View External Url" at bounding box center [423, 159] width 51 height 9
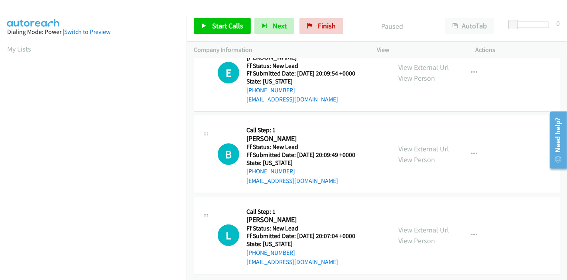
scroll to position [194, 0]
click at [400, 225] on link "View External Url" at bounding box center [423, 229] width 51 height 9
click at [221, 28] on span "Start Calls" at bounding box center [227, 25] width 31 height 9
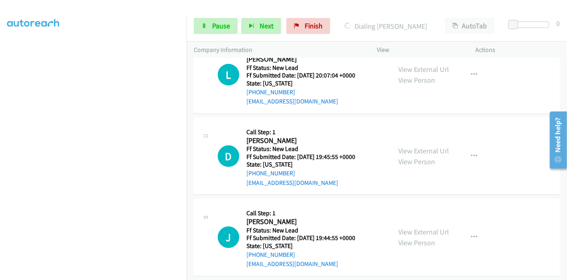
scroll to position [414, 0]
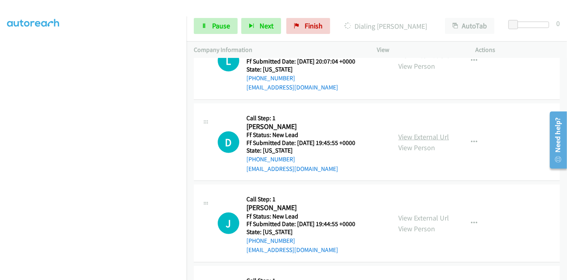
click at [399, 138] on link "View External Url" at bounding box center [423, 136] width 51 height 9
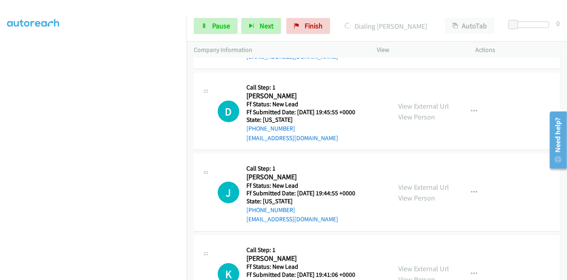
scroll to position [458, 0]
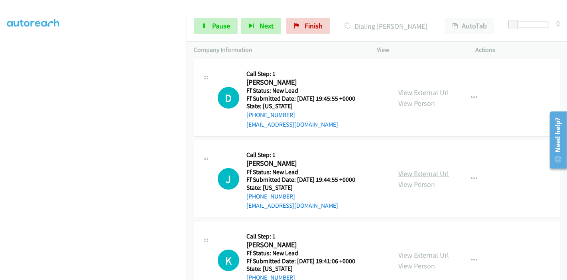
click at [410, 173] on link "View External Url" at bounding box center [423, 173] width 51 height 9
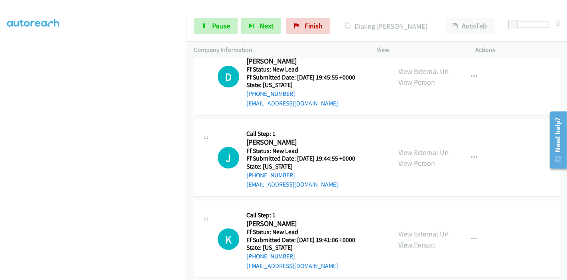
scroll to position [488, 0]
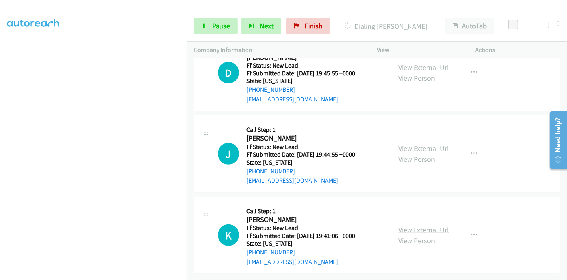
click at [409, 225] on link "View External Url" at bounding box center [423, 229] width 51 height 9
click at [211, 25] on link "Pause" at bounding box center [216, 26] width 44 height 16
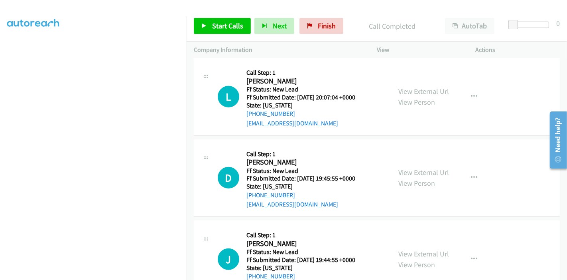
scroll to position [409, 0]
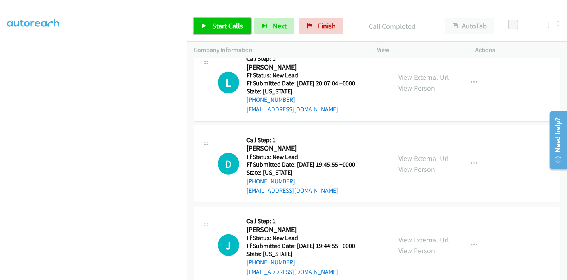
click at [204, 24] on icon at bounding box center [204, 27] width 6 height 6
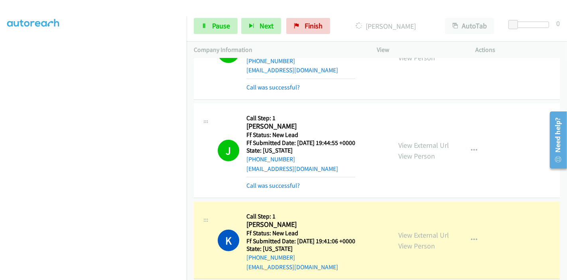
scroll to position [542, 0]
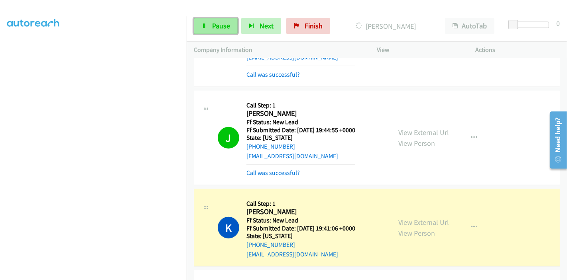
click at [213, 26] on span "Pause" at bounding box center [221, 25] width 18 height 9
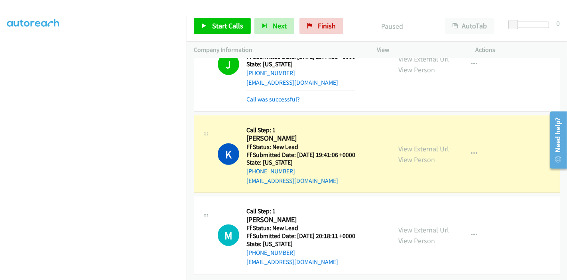
scroll to position [620, 0]
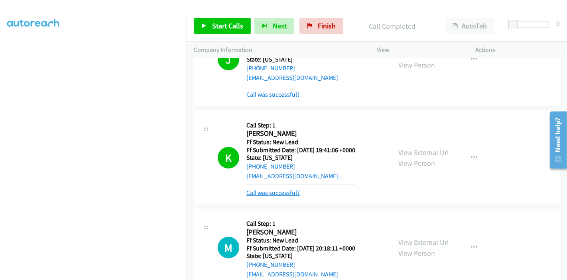
click at [267, 191] on link "Call was successful?" at bounding box center [272, 193] width 53 height 8
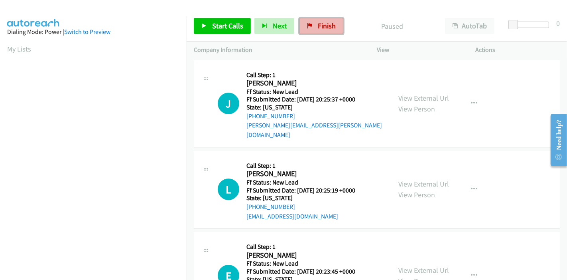
click at [323, 26] on span "Finish" at bounding box center [327, 25] width 18 height 9
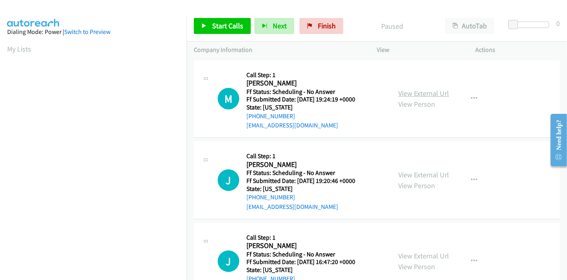
click at [427, 97] on link "View External Url" at bounding box center [423, 93] width 51 height 9
click at [424, 173] on link "View External Url" at bounding box center [423, 174] width 51 height 9
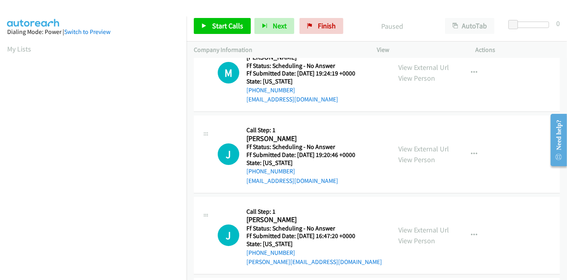
scroll to position [89, 0]
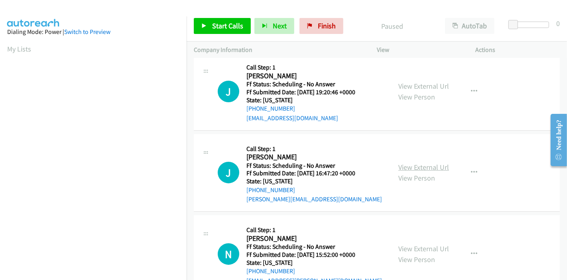
click at [408, 166] on link "View External Url" at bounding box center [423, 166] width 51 height 9
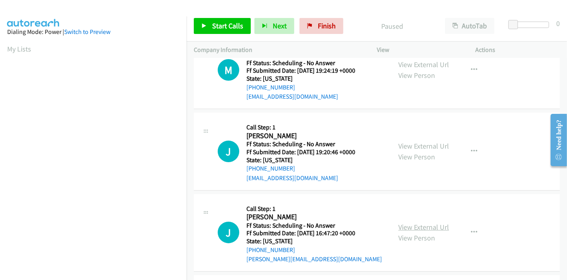
scroll to position [0, 0]
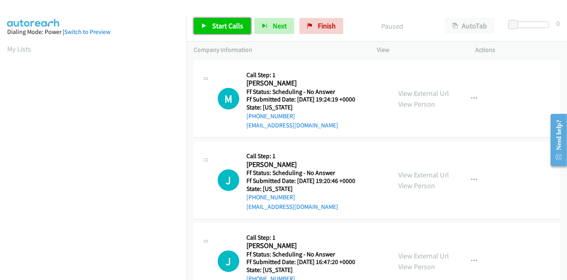
click at [219, 26] on span "Start Calls" at bounding box center [227, 25] width 31 height 9
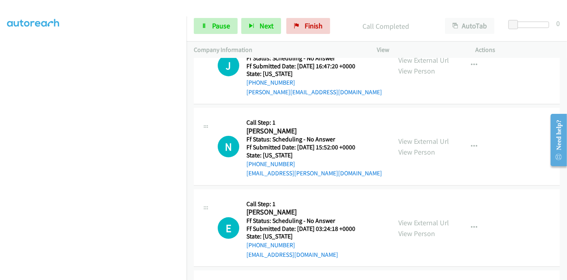
scroll to position [274, 0]
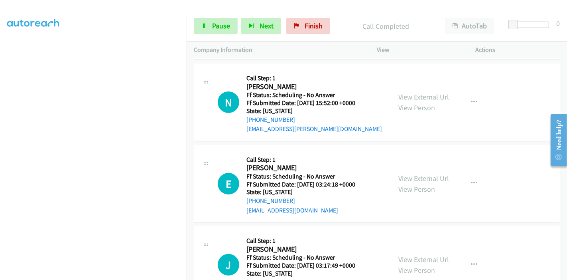
click at [428, 97] on link "View External Url" at bounding box center [423, 96] width 51 height 9
click at [409, 175] on link "View External Url" at bounding box center [423, 177] width 51 height 9
click at [410, 179] on link "View External Url" at bounding box center [423, 177] width 51 height 9
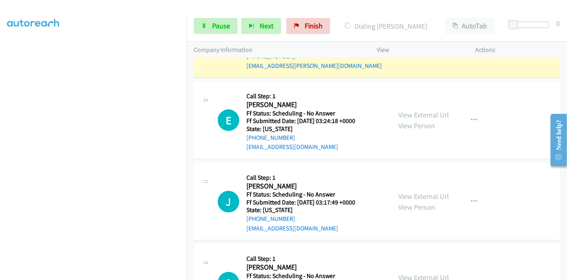
scroll to position [310, 0]
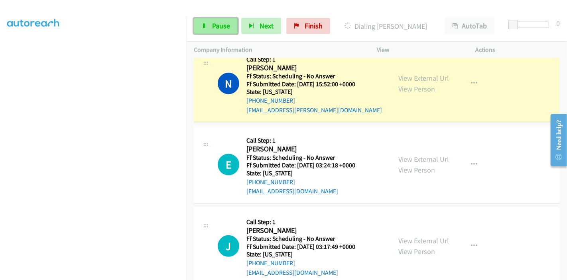
click at [210, 25] on link "Pause" at bounding box center [216, 26] width 44 height 16
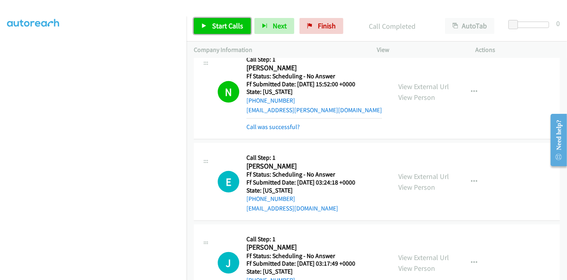
click at [210, 23] on link "Start Calls" at bounding box center [222, 26] width 57 height 16
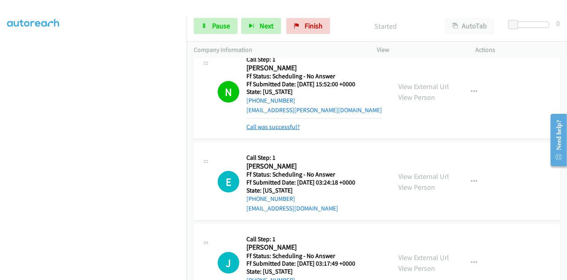
click at [292, 123] on link "Call was successful?" at bounding box center [272, 127] width 53 height 8
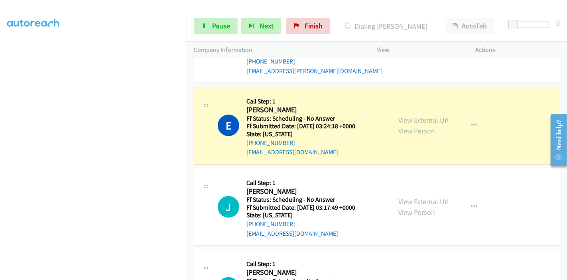
scroll to position [399, 0]
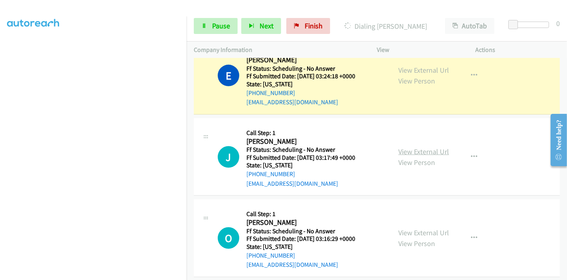
click at [410, 150] on link "View External Url" at bounding box center [423, 151] width 51 height 9
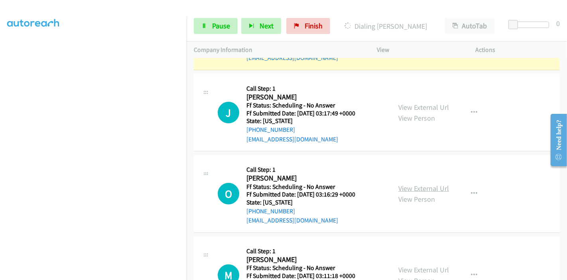
click at [403, 186] on link "View External Url" at bounding box center [423, 187] width 51 height 9
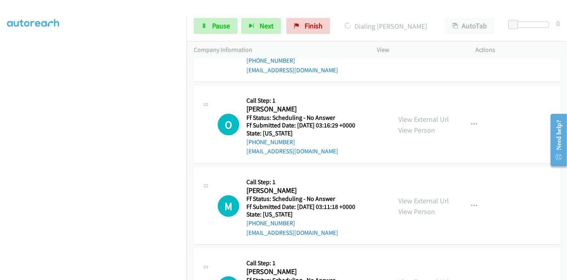
scroll to position [532, 0]
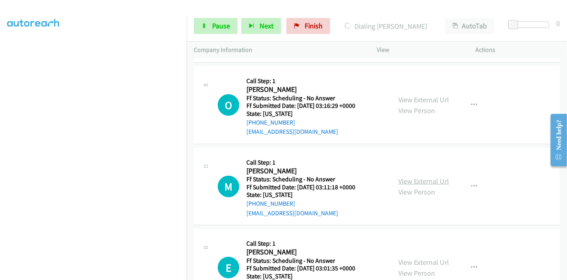
click at [420, 178] on link "View External Url" at bounding box center [423, 180] width 51 height 9
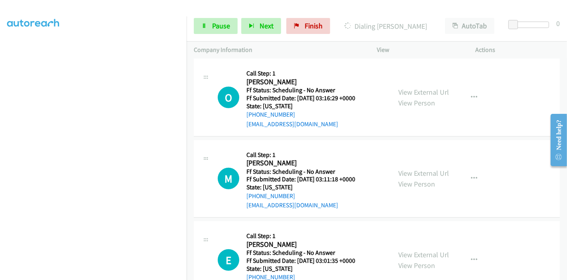
scroll to position [576, 0]
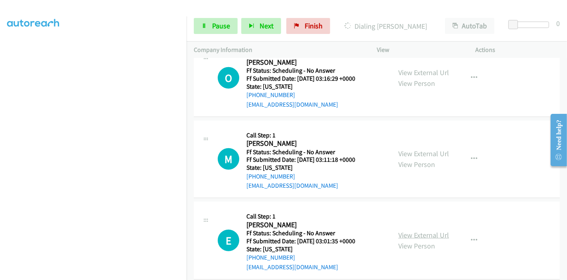
click at [409, 232] on link "View External Url" at bounding box center [423, 234] width 51 height 9
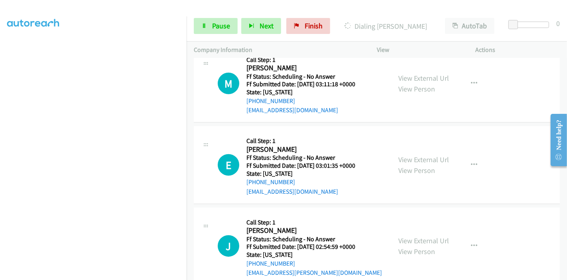
scroll to position [664, 0]
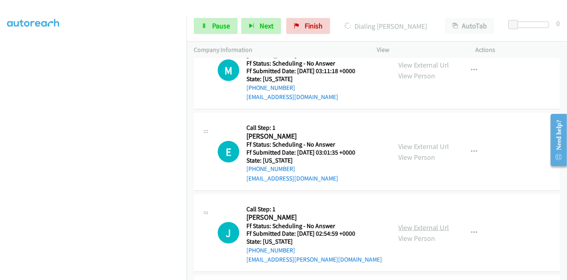
click at [412, 227] on link "View External Url" at bounding box center [423, 227] width 51 height 9
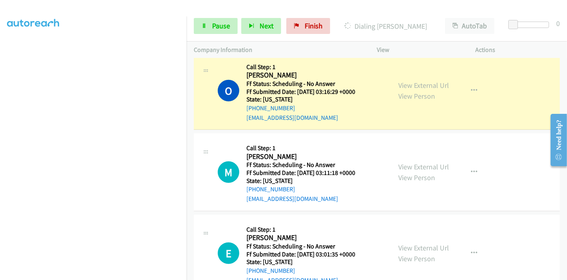
scroll to position [460, 0]
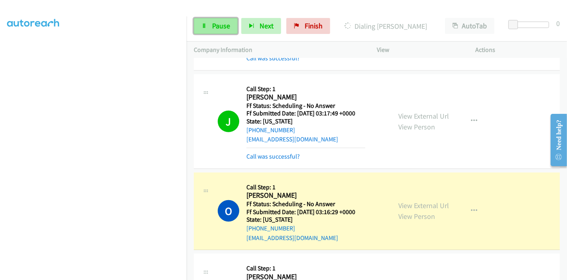
click at [217, 28] on span "Pause" at bounding box center [221, 25] width 18 height 9
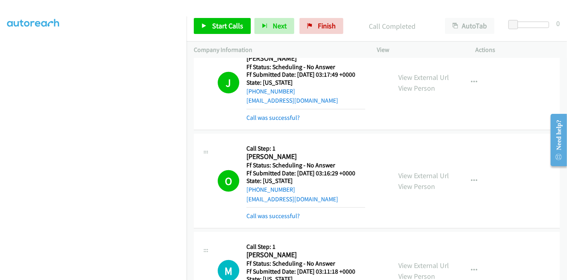
scroll to position [548, 0]
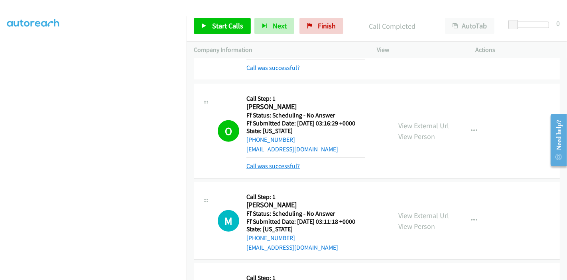
click at [274, 167] on link "Call was successful?" at bounding box center [272, 166] width 53 height 8
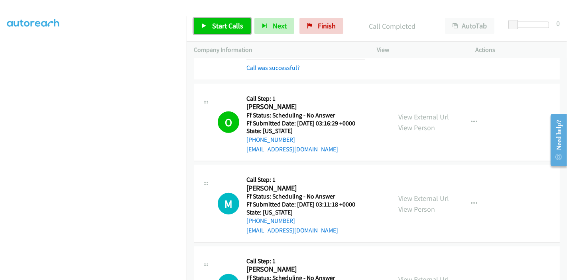
click at [217, 22] on span "Start Calls" at bounding box center [227, 25] width 31 height 9
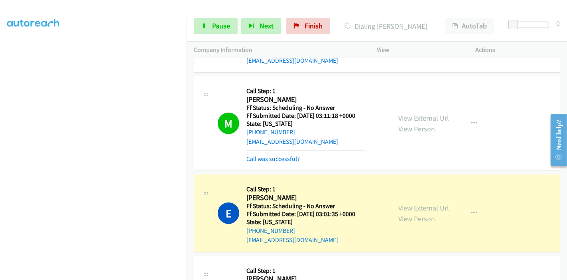
scroll to position [726, 0]
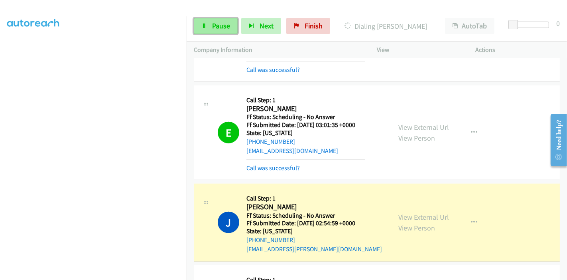
click at [220, 27] on span "Pause" at bounding box center [221, 25] width 18 height 9
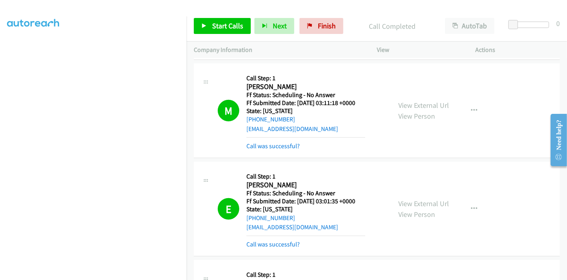
scroll to position [637, 0]
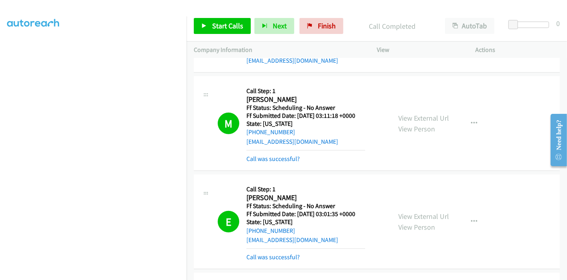
click at [321, 12] on div "Start Calls Pause Next Finish Call Completed AutoTab AutoTab 0" at bounding box center [377, 26] width 380 height 31
click at [318, 30] on span "Finish" at bounding box center [327, 25] width 18 height 9
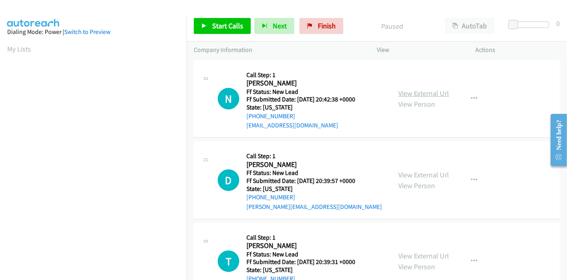
click at [431, 92] on link "View External Url" at bounding box center [423, 93] width 51 height 9
click at [412, 174] on link "View External Url" at bounding box center [423, 174] width 51 height 9
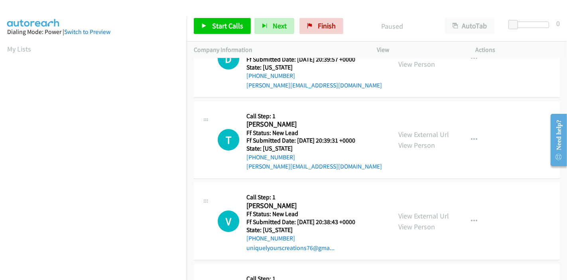
scroll to position [177, 0]
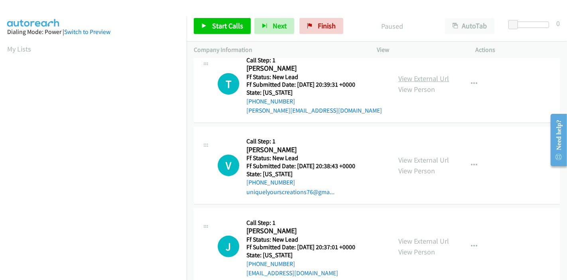
click at [434, 77] on link "View External Url" at bounding box center [423, 78] width 51 height 9
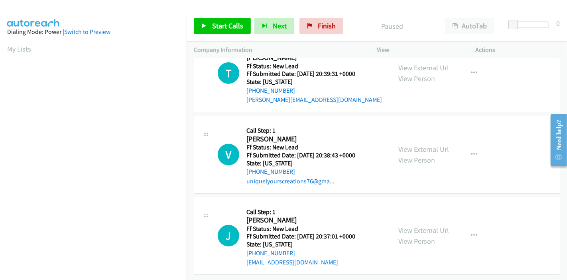
scroll to position [194, 0]
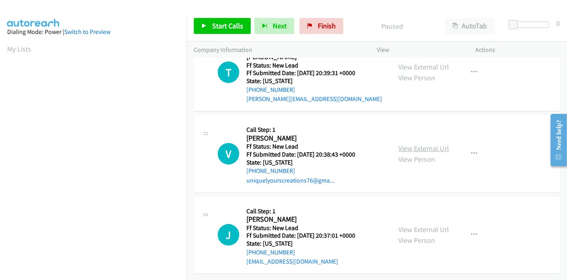
click at [427, 144] on link "View External Url" at bounding box center [423, 148] width 51 height 9
click at [408, 225] on link "View External Url" at bounding box center [423, 229] width 51 height 9
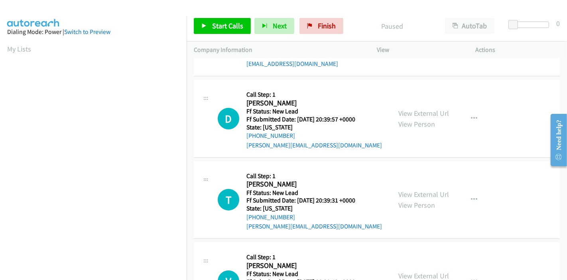
scroll to position [0, 0]
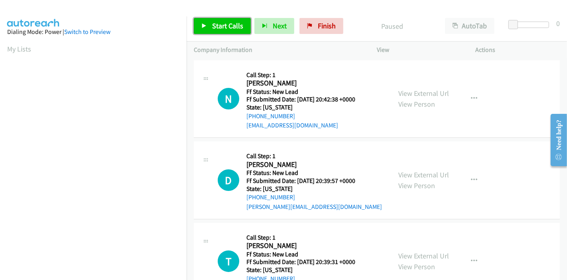
click at [217, 26] on span "Start Calls" at bounding box center [227, 25] width 31 height 9
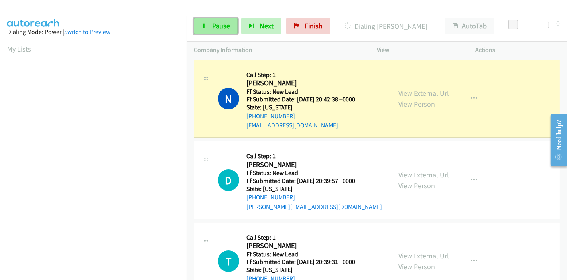
click at [211, 31] on link "Pause" at bounding box center [216, 26] width 44 height 16
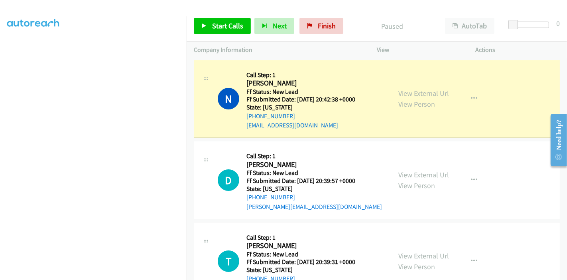
scroll to position [166, 0]
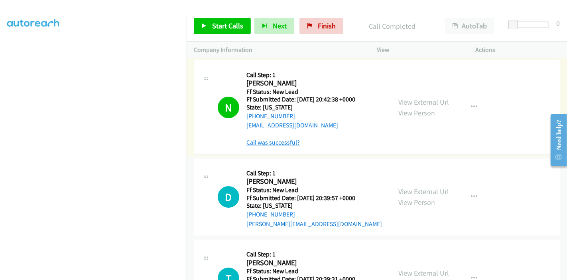
click at [266, 142] on link "Call was successful?" at bounding box center [272, 142] width 53 height 8
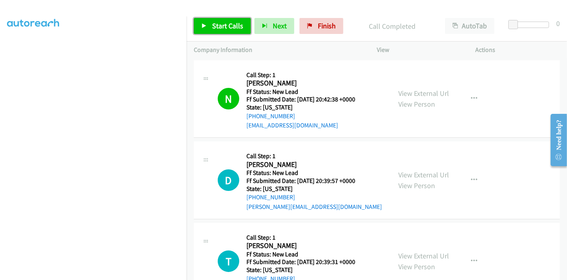
click at [207, 23] on link "Start Calls" at bounding box center [222, 26] width 57 height 16
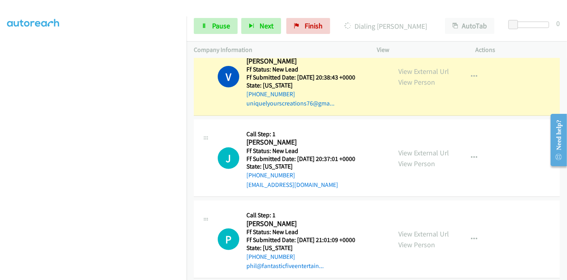
scroll to position [255, 0]
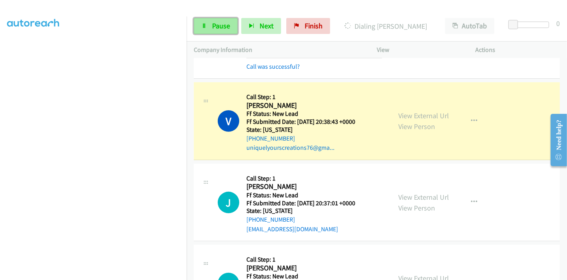
click at [211, 29] on link "Pause" at bounding box center [216, 26] width 44 height 16
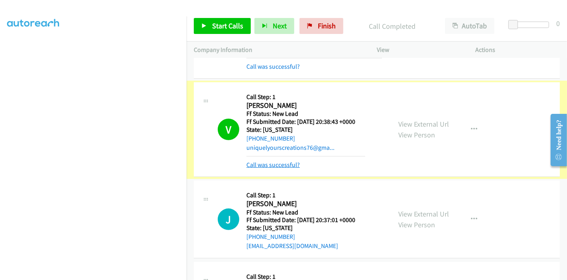
click at [293, 164] on link "Call was successful?" at bounding box center [272, 165] width 53 height 8
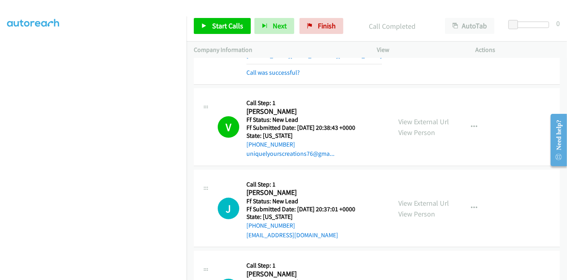
scroll to position [205, 0]
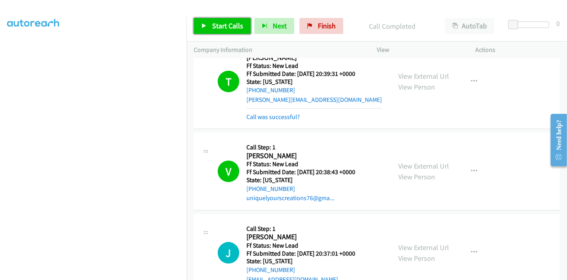
click at [221, 24] on span "Start Calls" at bounding box center [227, 25] width 31 height 9
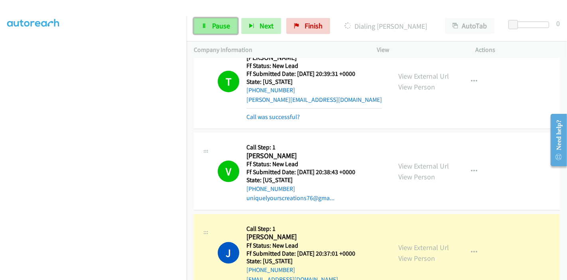
click at [222, 24] on span "Pause" at bounding box center [221, 25] width 18 height 9
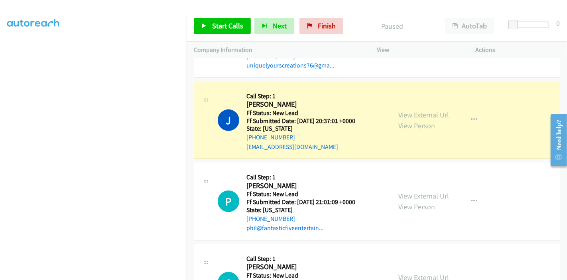
scroll to position [338, 0]
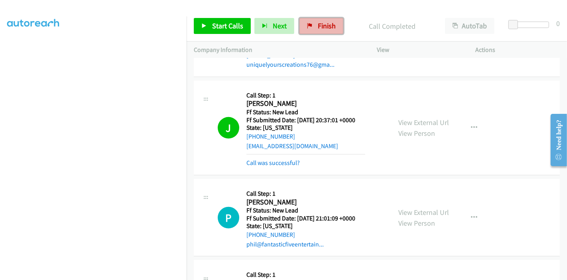
drag, startPoint x: 317, startPoint y: 28, endPoint x: 315, endPoint y: 32, distance: 4.8
click at [318, 28] on span "Finish" at bounding box center [327, 25] width 18 height 9
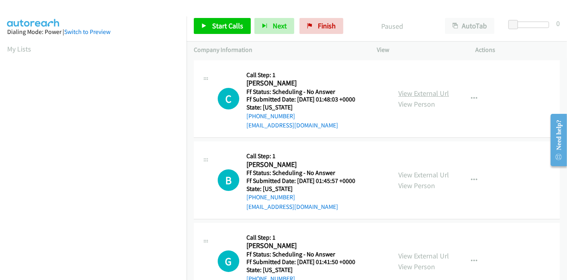
click at [427, 94] on link "View External Url" at bounding box center [423, 93] width 51 height 9
click at [424, 172] on link "View External Url" at bounding box center [423, 174] width 51 height 9
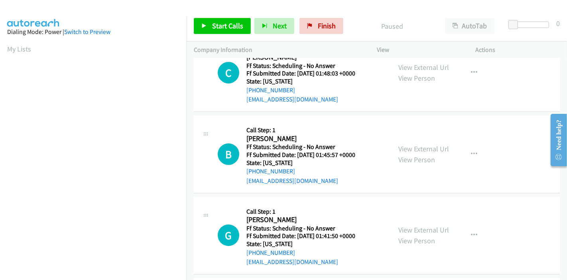
scroll to position [44, 0]
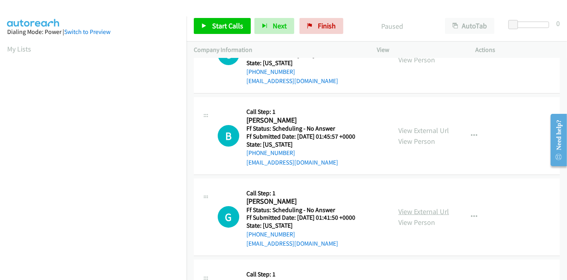
click at [418, 209] on link "View External Url" at bounding box center [423, 211] width 51 height 9
click at [207, 22] on link "Start Calls" at bounding box center [222, 26] width 57 height 16
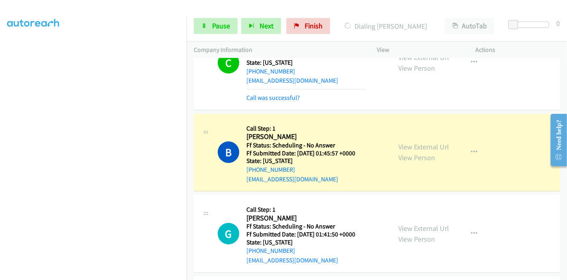
scroll to position [89, 0]
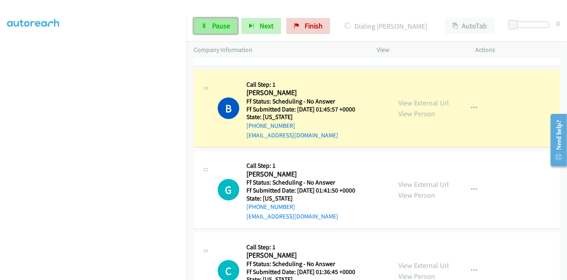
click at [214, 25] on span "Pause" at bounding box center [221, 25] width 18 height 9
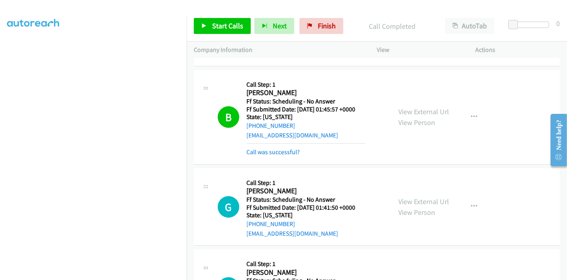
click at [221, 34] on div "Start Calls Pause Next Finish Call Completed AutoTab AutoTab 0" at bounding box center [377, 26] width 380 height 31
click at [222, 29] on span "Start Calls" at bounding box center [227, 25] width 31 height 9
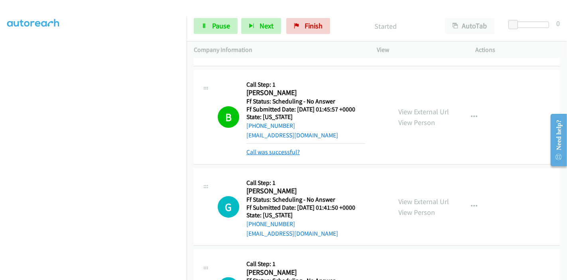
click at [273, 152] on link "Call was successful?" at bounding box center [272, 152] width 53 height 8
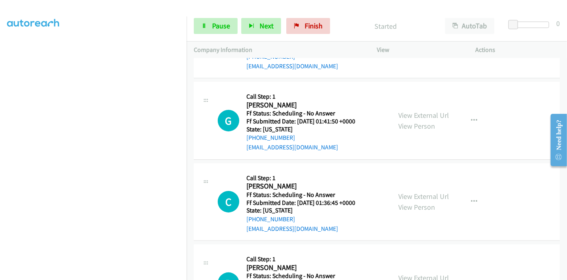
scroll to position [177, 0]
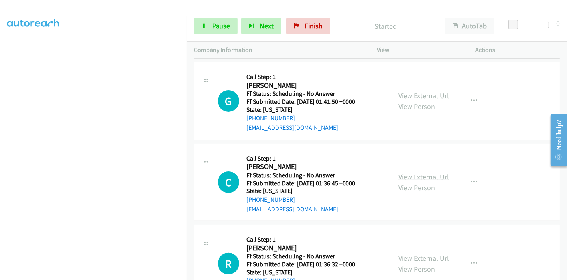
click at [404, 175] on link "View External Url" at bounding box center [423, 176] width 51 height 9
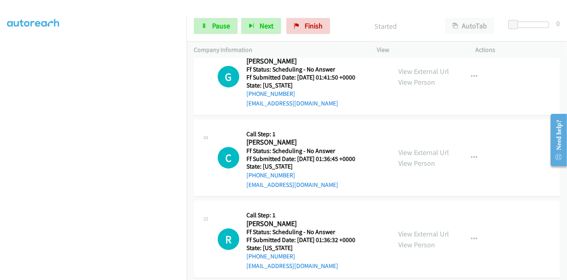
scroll to position [221, 0]
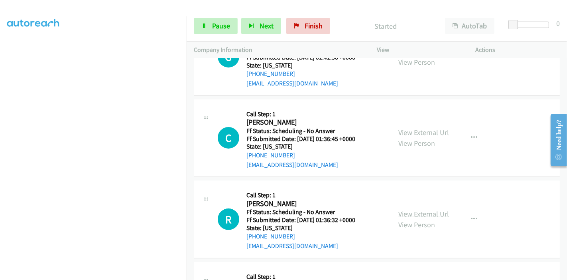
click at [406, 210] on link "View External Url" at bounding box center [423, 213] width 51 height 9
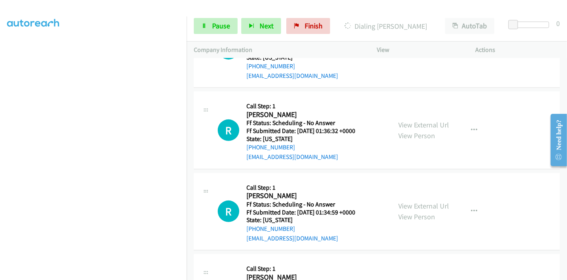
scroll to position [354, 0]
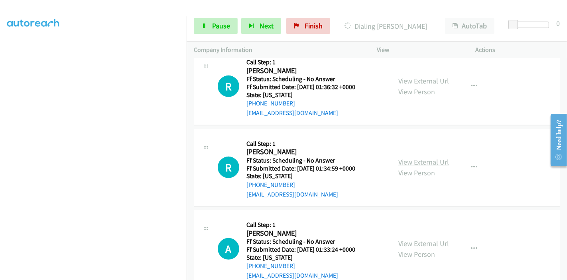
click at [409, 157] on link "View External Url" at bounding box center [423, 161] width 51 height 9
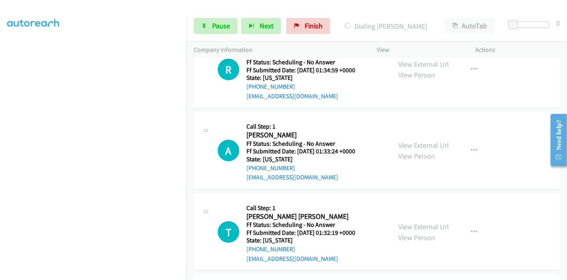
scroll to position [487, 0]
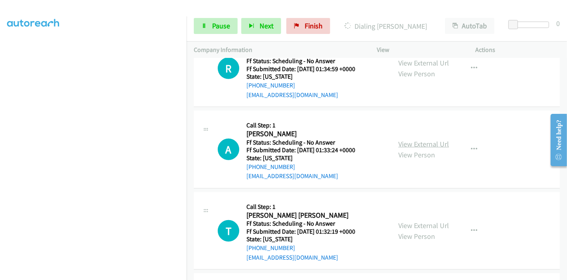
click at [406, 144] on link "View External Url" at bounding box center [423, 143] width 51 height 9
click at [399, 226] on link "View External Url" at bounding box center [423, 225] width 51 height 9
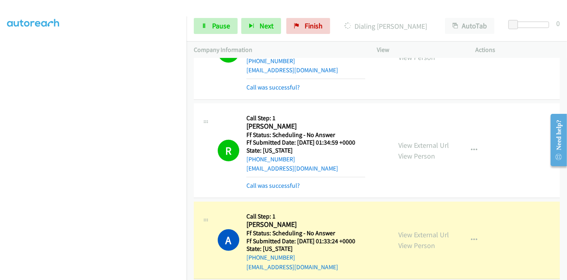
scroll to position [443, 0]
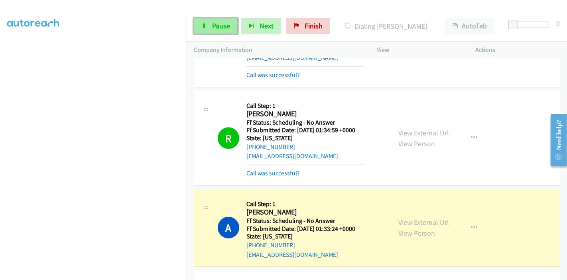
click at [222, 30] on span "Pause" at bounding box center [221, 25] width 18 height 9
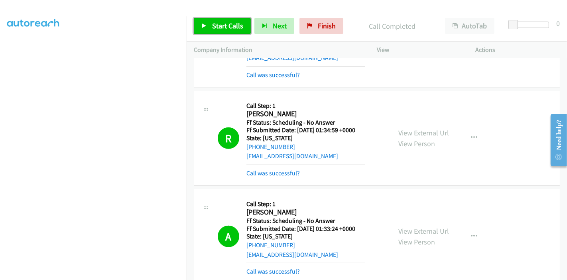
click at [234, 27] on span "Start Calls" at bounding box center [227, 25] width 31 height 9
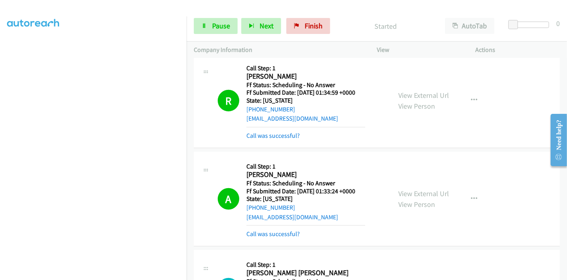
scroll to position [532, 0]
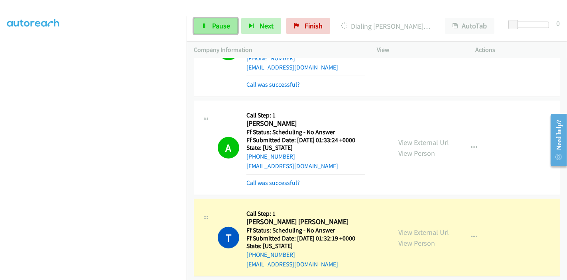
click at [207, 31] on link "Pause" at bounding box center [216, 26] width 44 height 16
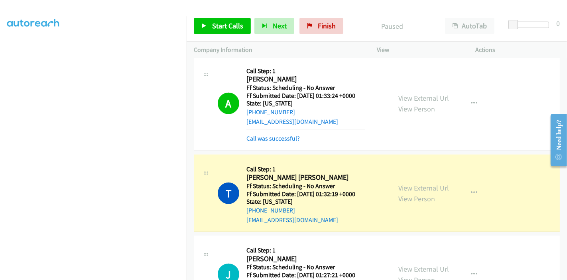
scroll to position [168, 0]
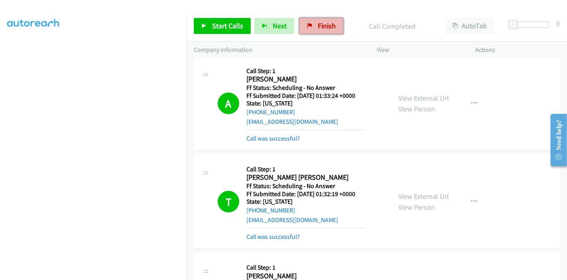
click at [320, 22] on span "Finish" at bounding box center [327, 25] width 18 height 9
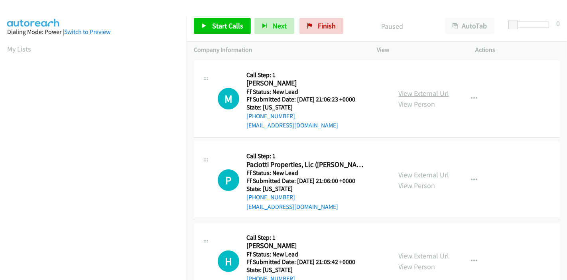
click at [434, 92] on link "View External Url" at bounding box center [423, 93] width 51 height 9
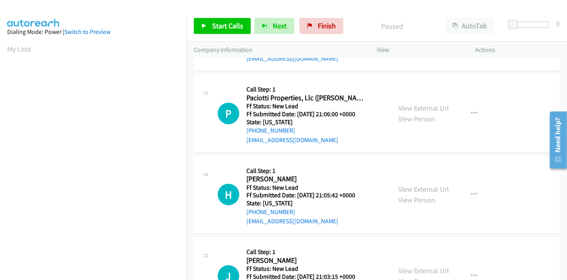
scroll to position [89, 0]
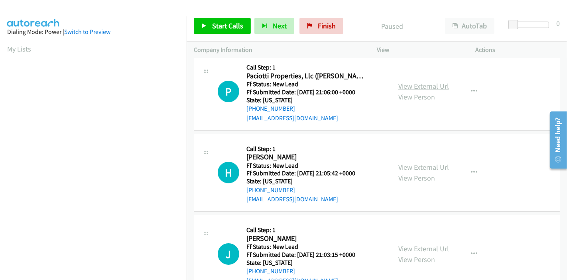
click at [426, 85] on link "View External Url" at bounding box center [423, 85] width 51 height 9
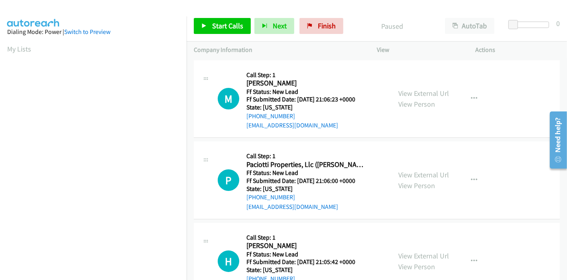
scroll to position [44, 0]
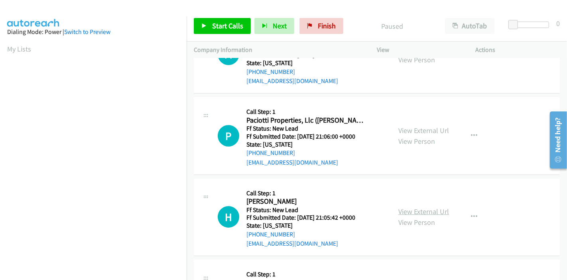
click at [412, 215] on link "View External Url" at bounding box center [423, 211] width 51 height 9
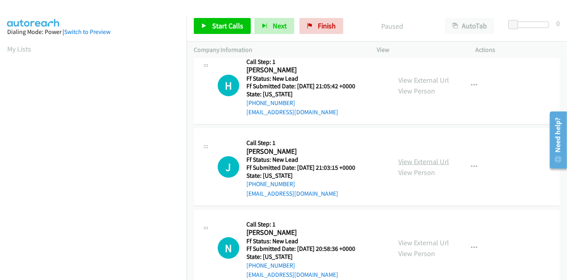
scroll to position [177, 0]
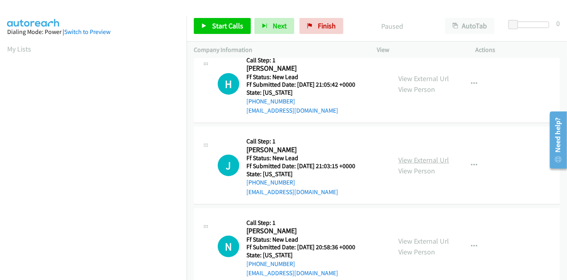
click at [430, 158] on link "View External Url" at bounding box center [423, 159] width 51 height 9
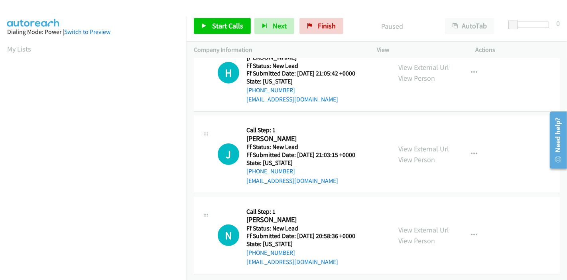
scroll to position [194, 0]
click at [427, 225] on link "View External Url" at bounding box center [423, 229] width 51 height 9
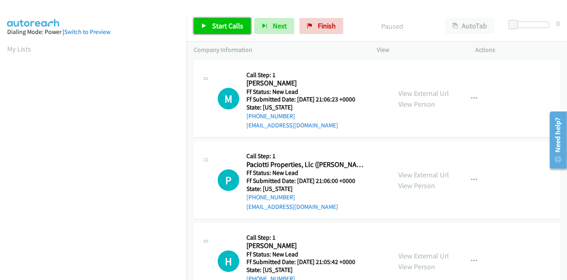
click at [213, 28] on span "Start Calls" at bounding box center [227, 25] width 31 height 9
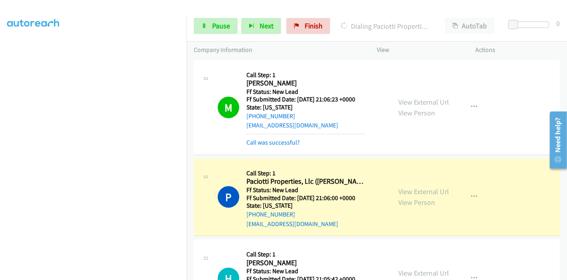
scroll to position [89, 0]
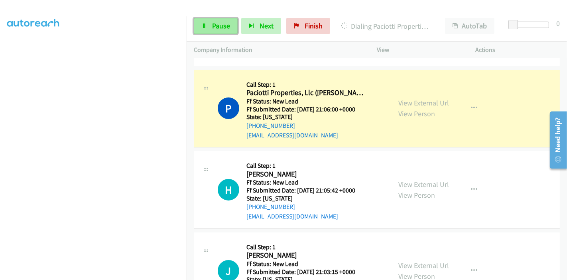
click at [203, 22] on link "Pause" at bounding box center [216, 26] width 44 height 16
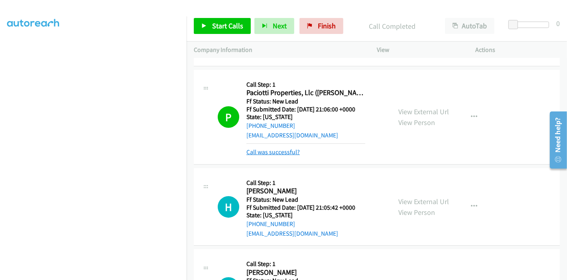
click at [289, 152] on link "Call was successful?" at bounding box center [272, 152] width 53 height 8
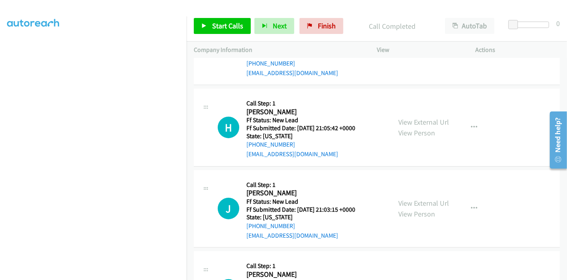
scroll to position [177, 0]
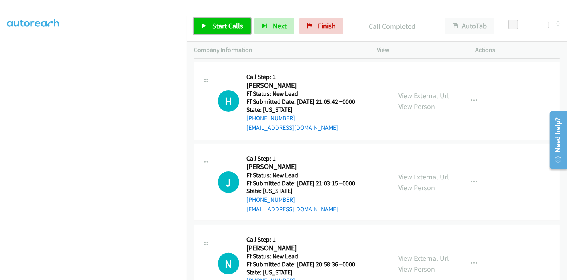
click at [216, 28] on span "Start Calls" at bounding box center [227, 25] width 31 height 9
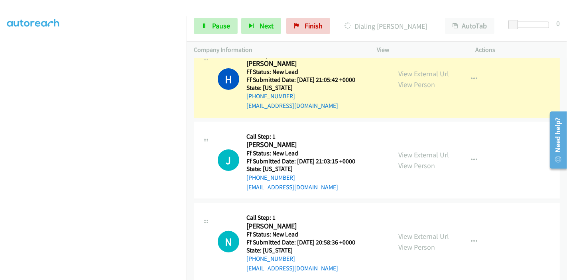
scroll to position [211, 0]
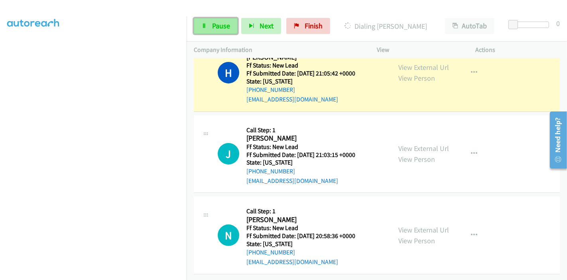
click at [211, 22] on link "Pause" at bounding box center [216, 26] width 44 height 16
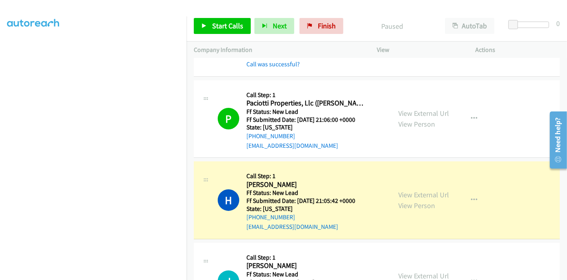
scroll to position [122, 0]
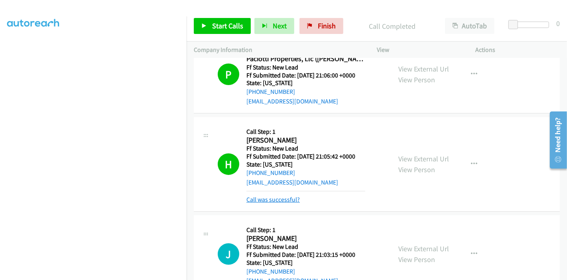
click at [280, 200] on link "Call was successful?" at bounding box center [272, 199] width 53 height 8
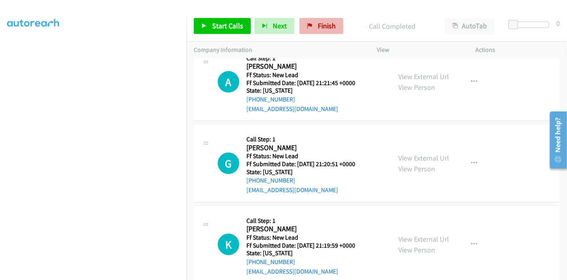
scroll to position [454, 0]
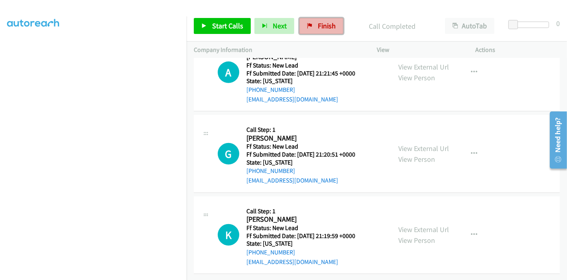
click at [309, 20] on link "Finish" at bounding box center [322, 26] width 44 height 16
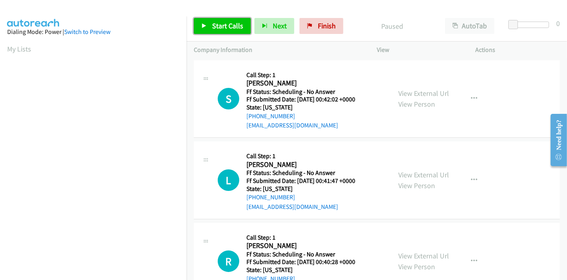
click at [220, 23] on span "Start Calls" at bounding box center [227, 25] width 31 height 9
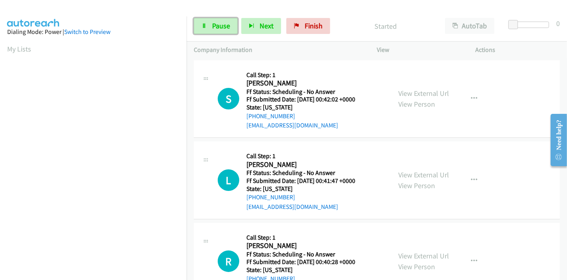
drag, startPoint x: 220, startPoint y: 23, endPoint x: 238, endPoint y: 29, distance: 18.9
click at [220, 24] on span "Pause" at bounding box center [221, 25] width 18 height 9
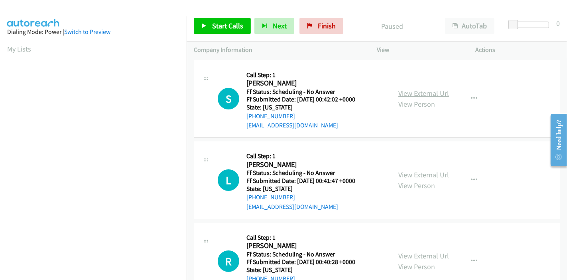
click at [433, 92] on link "View External Url" at bounding box center [423, 93] width 51 height 9
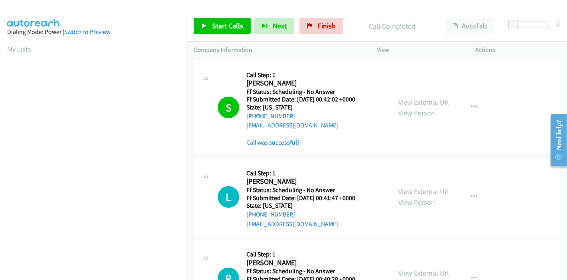
scroll to position [168, 0]
click at [322, 22] on span "Finish" at bounding box center [327, 25] width 18 height 9
